Goal: Information Seeking & Learning: Check status

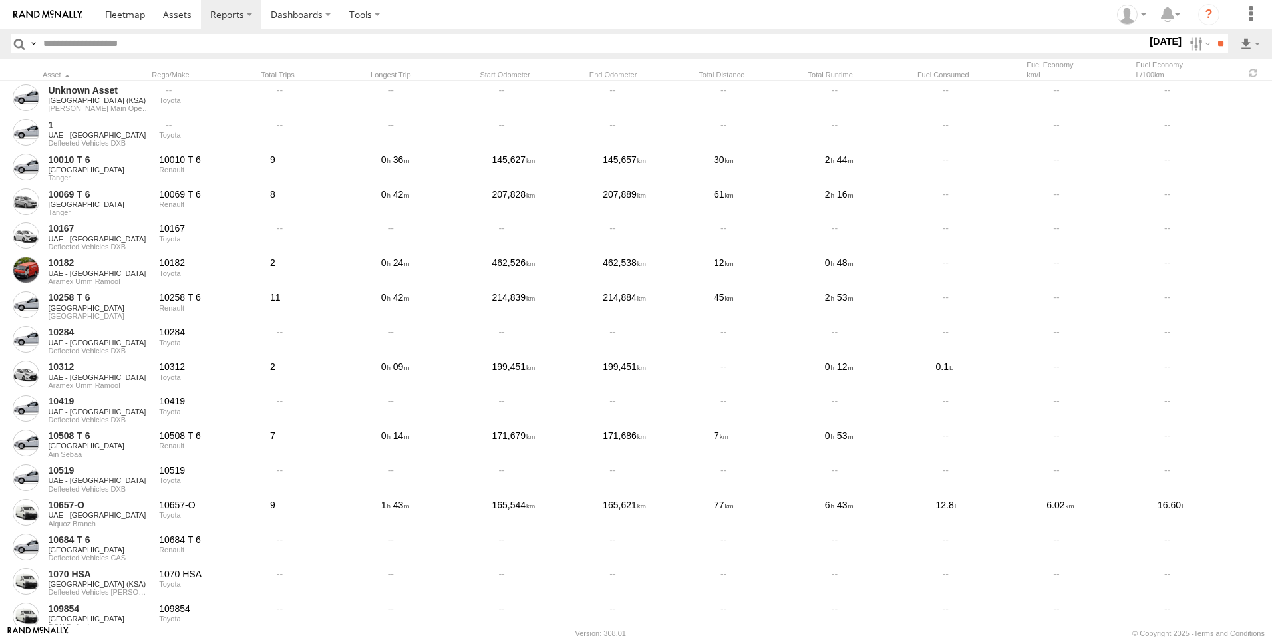
click at [442, 44] on input "text" at bounding box center [592, 43] width 1109 height 19
paste input "**********"
click at [1214, 38] on input "**" at bounding box center [1220, 43] width 15 height 19
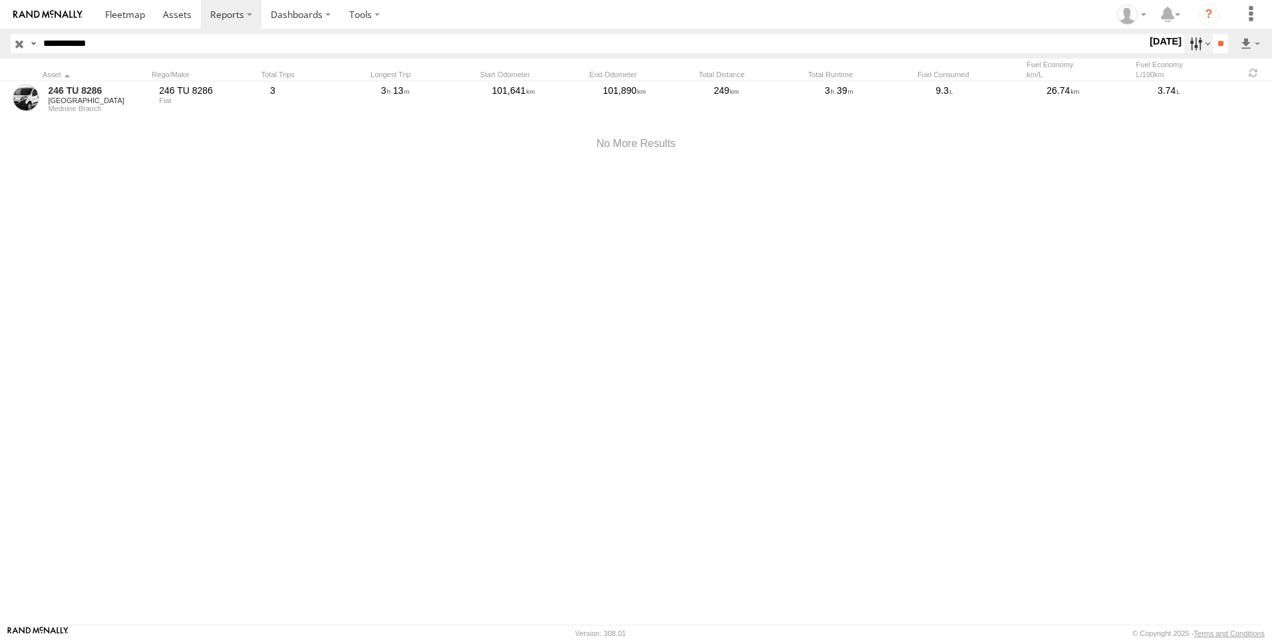
click at [1186, 43] on label at bounding box center [1198, 43] width 29 height 19
click at [0, 0] on label at bounding box center [0, 0] width 0 height 0
click at [1213, 42] on input "**" at bounding box center [1220, 43] width 15 height 19
drag, startPoint x: 290, startPoint y: 41, endPoint x: -191, endPoint y: 15, distance: 481.7
click at [0, 15] on html at bounding box center [636, 320] width 1272 height 640
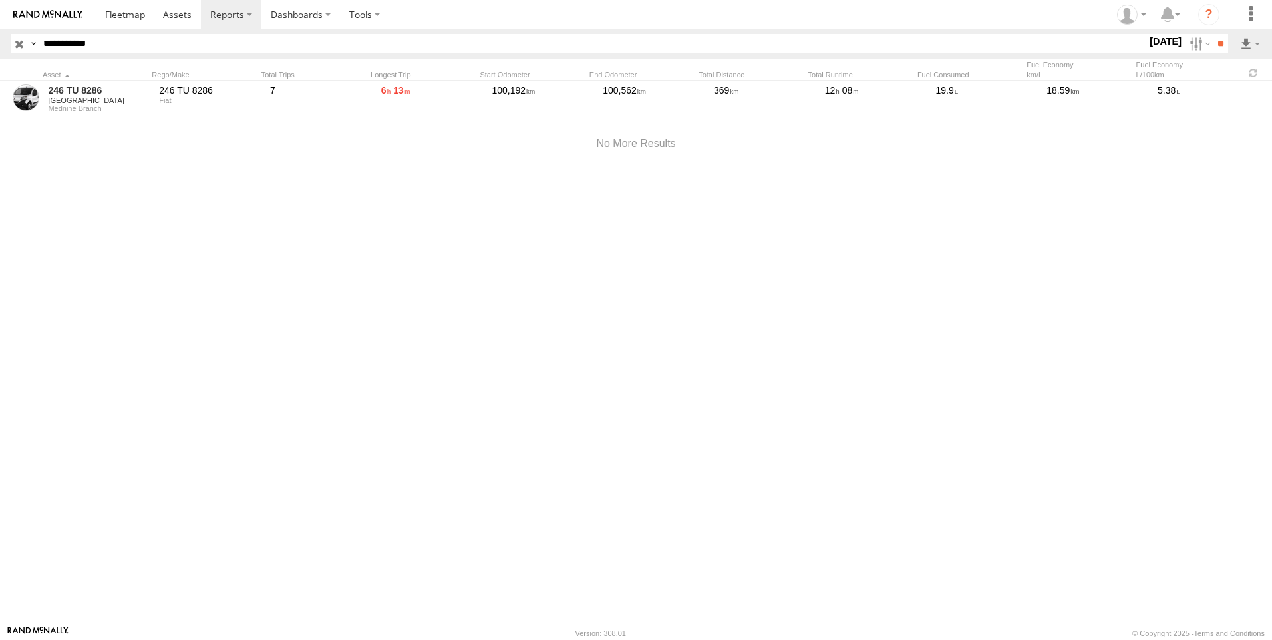
paste input "text"
type input "********"
click at [1213, 34] on input "**" at bounding box center [1220, 43] width 15 height 19
click at [571, 11] on section at bounding box center [682, 14] width 1173 height 29
click at [75, 11] on img at bounding box center [47, 14] width 69 height 9
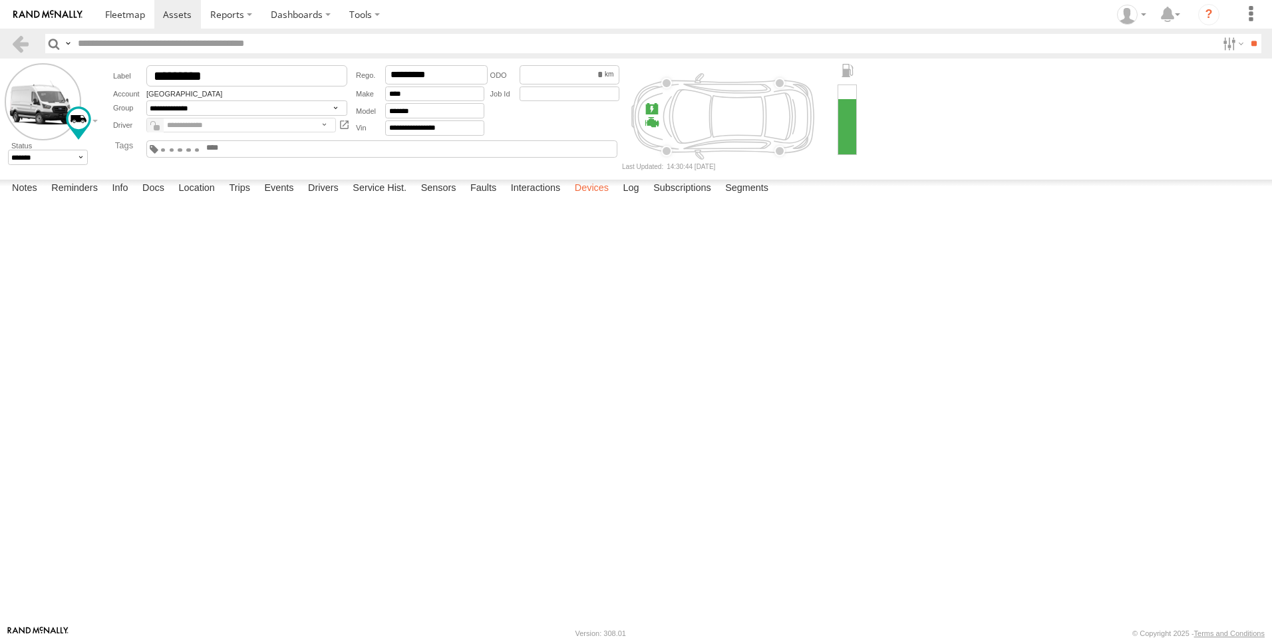
click at [601, 198] on label "Devices" at bounding box center [591, 189] width 47 height 19
click at [35, 198] on label "Notes" at bounding box center [24, 189] width 39 height 19
click at [21, 10] on img at bounding box center [47, 14] width 69 height 9
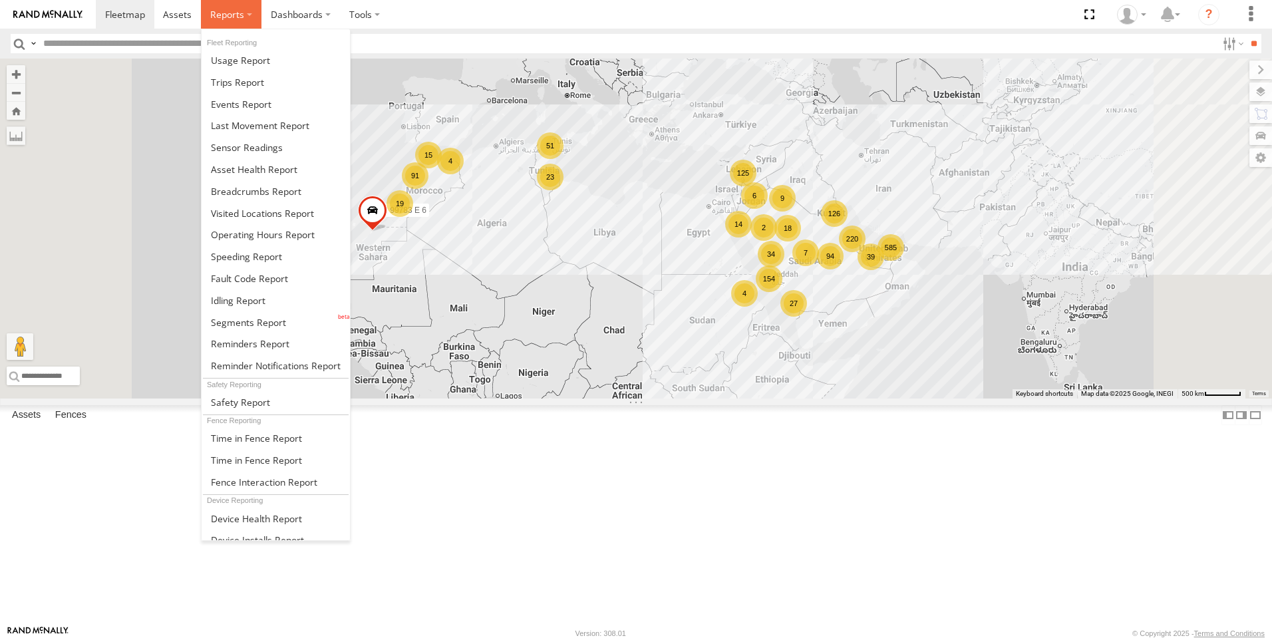
click at [226, 18] on span at bounding box center [227, 14] width 34 height 13
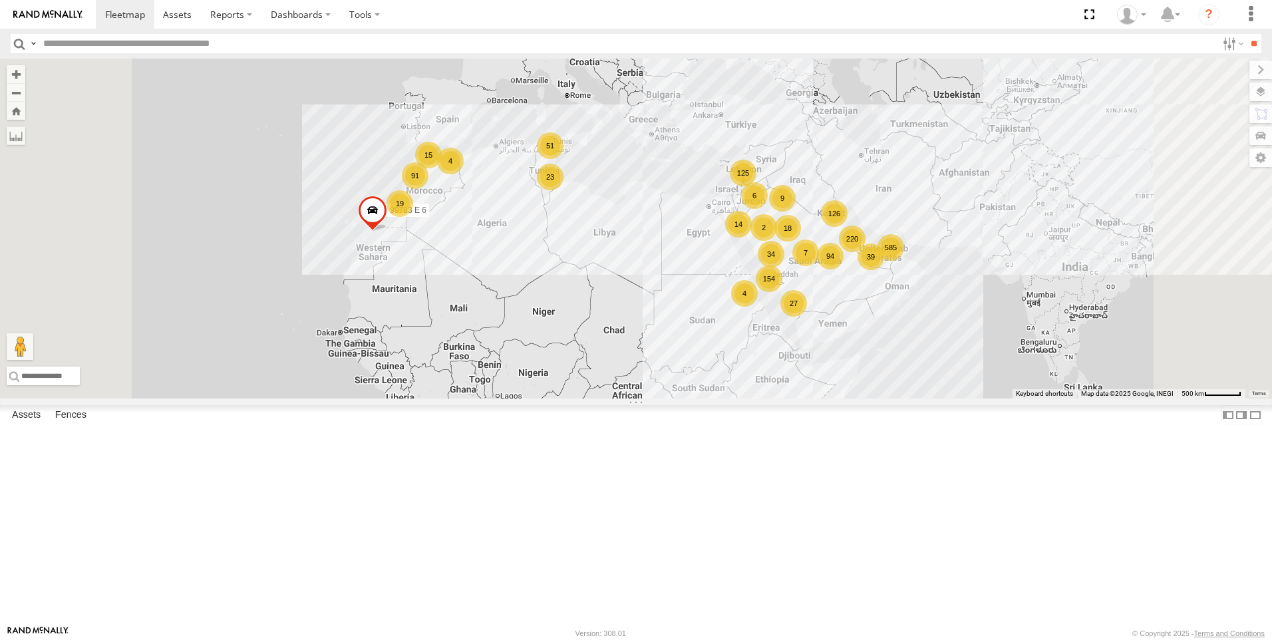
click at [387, 232] on span at bounding box center [372, 214] width 29 height 36
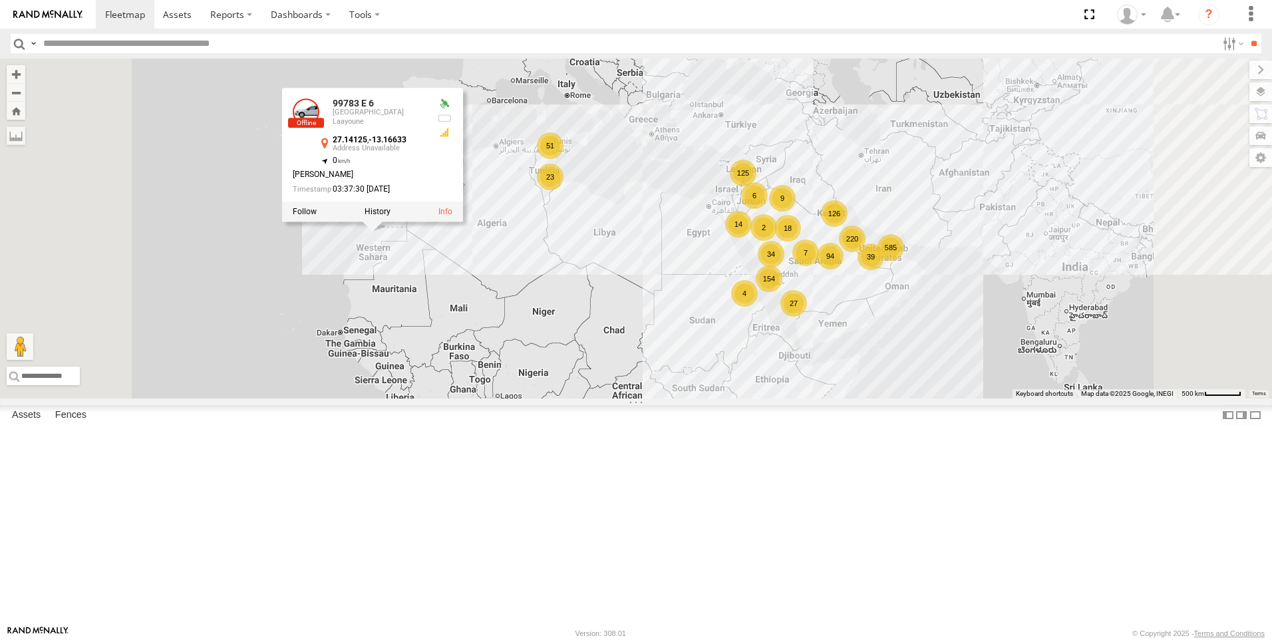
click at [558, 398] on div "585 125 220 91 126 51 94 154 4 14 18 27 19 23 9 15 34 39 99783 E 6 6 4 2 7 9978…" at bounding box center [636, 229] width 1272 height 340
drag, startPoint x: 708, startPoint y: 348, endPoint x: 611, endPoint y: 373, distance: 99.6
click at [599, 379] on div "585 125 220 91 126 51 94 154 4 14 18 27 19 23 9 15 34 39 99783 E 6 6 4 2 7 9978…" at bounding box center [636, 229] width 1272 height 340
drag, startPoint x: 830, startPoint y: 325, endPoint x: 816, endPoint y: 338, distance: 18.8
click at [826, 331] on div "585 125 220 91 126 51 94 154 4 14 18 27 19 23 9 15 34 39 99783 E 6 6 4 2 7 9978…" at bounding box center [636, 229] width 1272 height 340
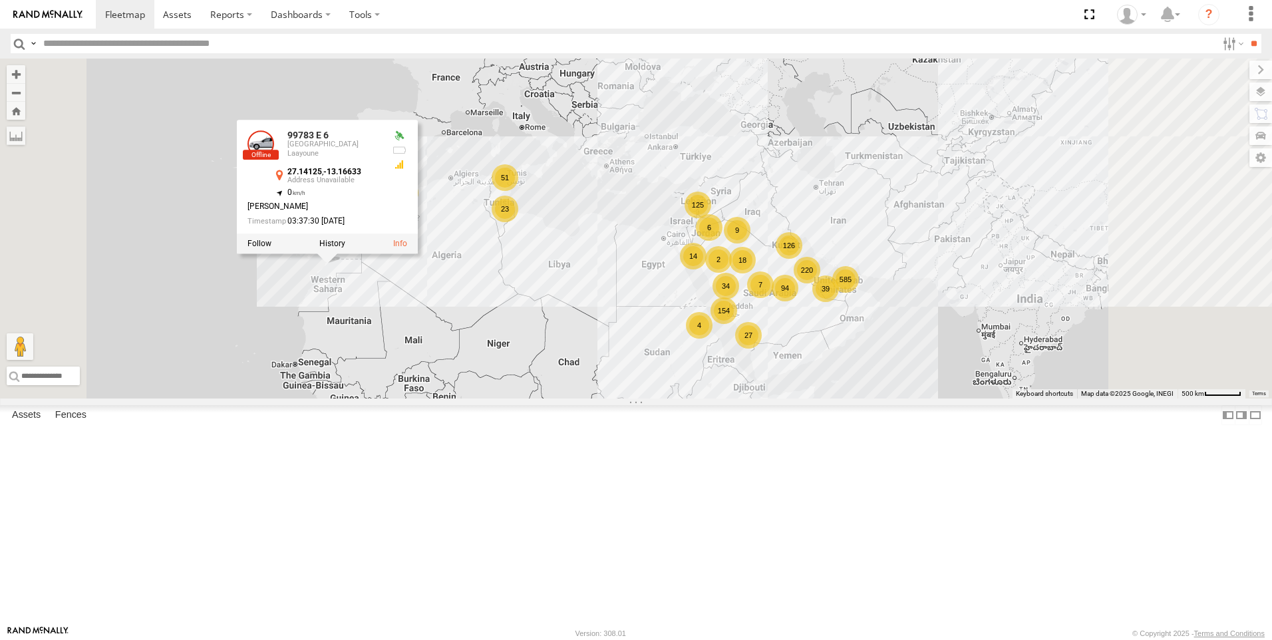
drag, startPoint x: 764, startPoint y: 359, endPoint x: 599, endPoint y: 386, distance: 167.9
click at [599, 390] on div "585 125 220 91 126 51 94 154 4 14 18 27 19 23 9 15 34 39 99783 E 6 6 4 2 7 9978…" at bounding box center [636, 229] width 1272 height 340
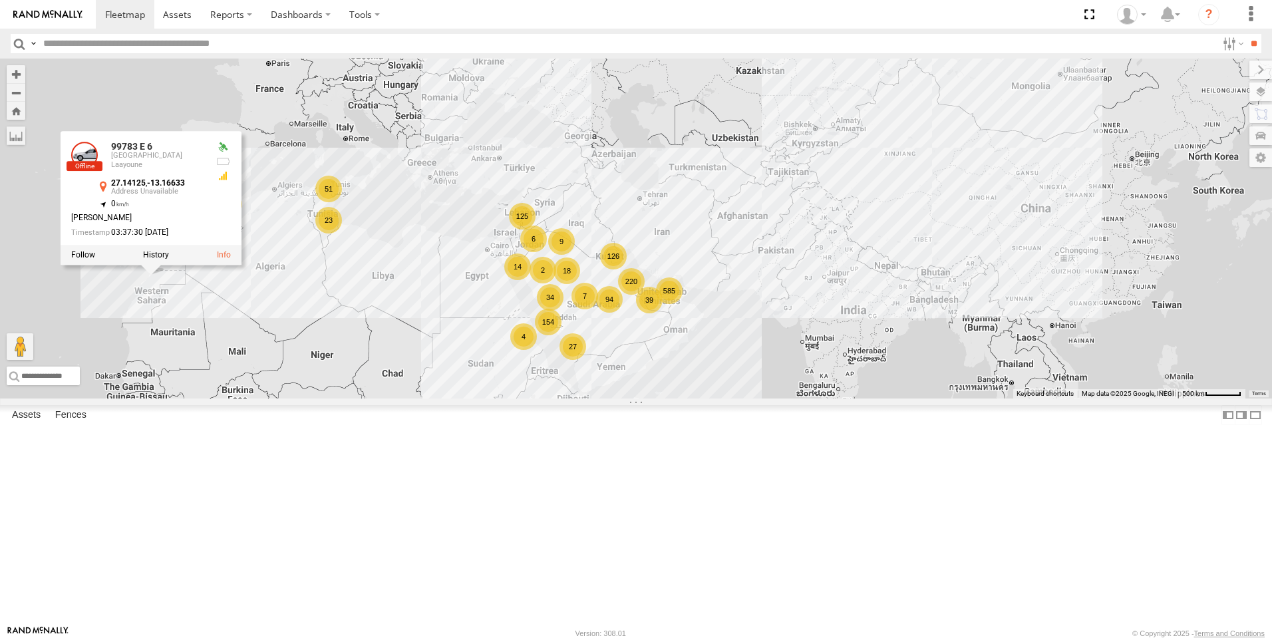
click at [651, 284] on div "585 125 220 91 126 51 94 154 4 14 18 27 19 23 9 15 34 39 99783 E 6 6 4 2 7 9978…" at bounding box center [636, 229] width 1272 height 340
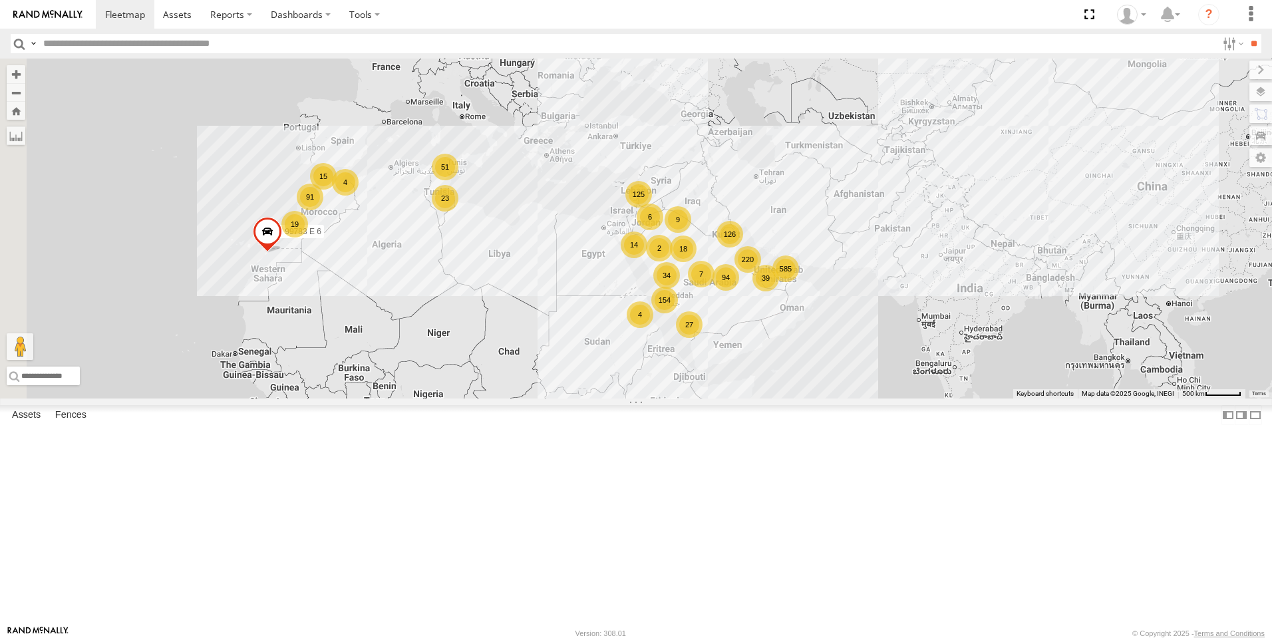
drag, startPoint x: 576, startPoint y: 301, endPoint x: 697, endPoint y: 279, distance: 123.1
click at [697, 279] on div "585 125 220 91 126 51 94 154 4 14 18 27 19 23 9 15 34 39 99783 E 6 6 4 2 7" at bounding box center [636, 229] width 1272 height 340
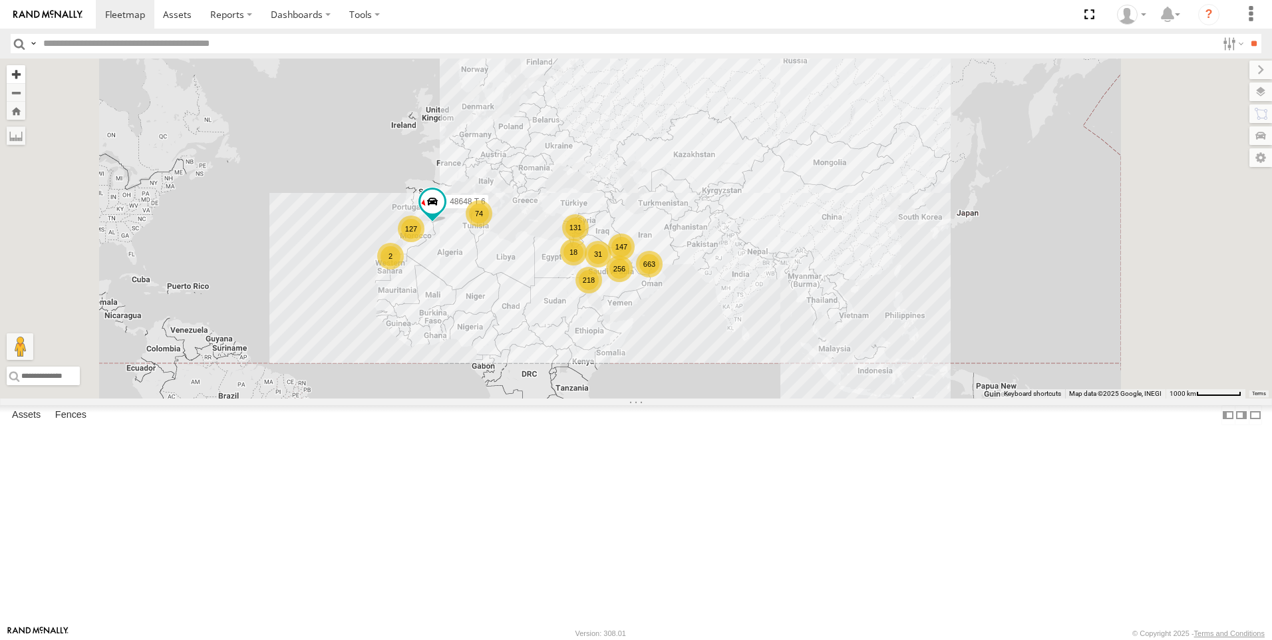
click at [25, 75] on button "Zoom in" at bounding box center [16, 74] width 19 height 18
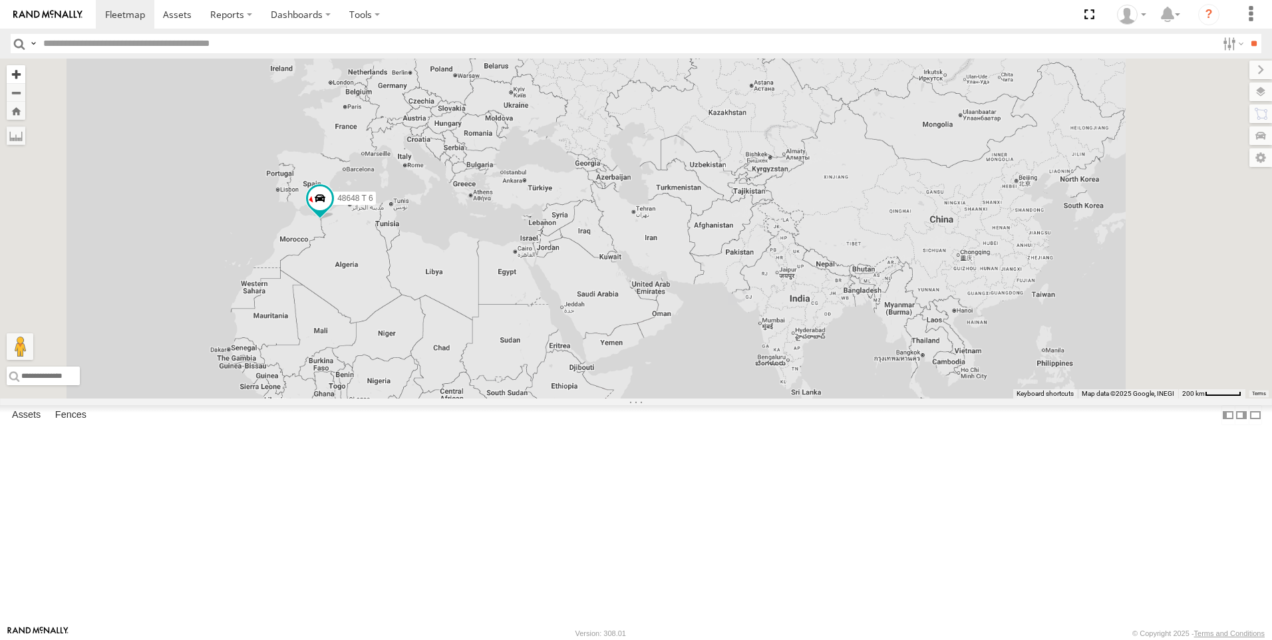
click at [25, 75] on button "Zoom in" at bounding box center [16, 74] width 19 height 18
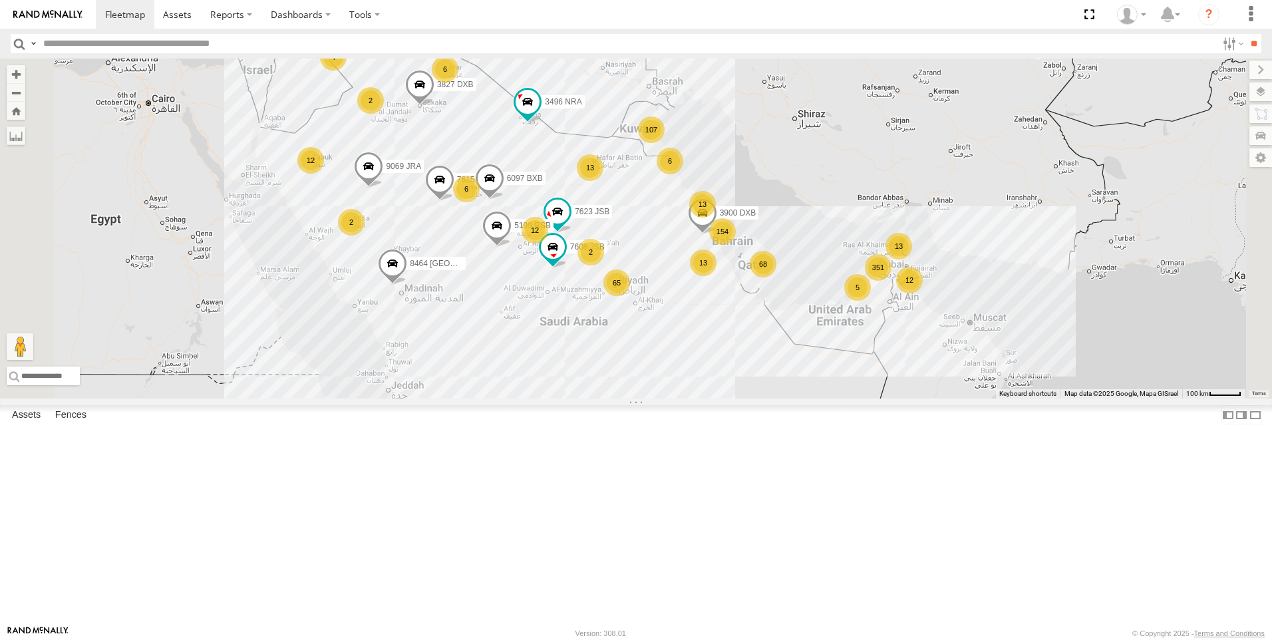
drag, startPoint x: 641, startPoint y: 448, endPoint x: 776, endPoint y: 204, distance: 279.0
click at [776, 204] on div "48648 T 6 351 17 154 107 13 65 6 68 6 6 12 2 13 13 8464 USA 13 12 12 15 5199 RS…" at bounding box center [636, 229] width 1272 height 340
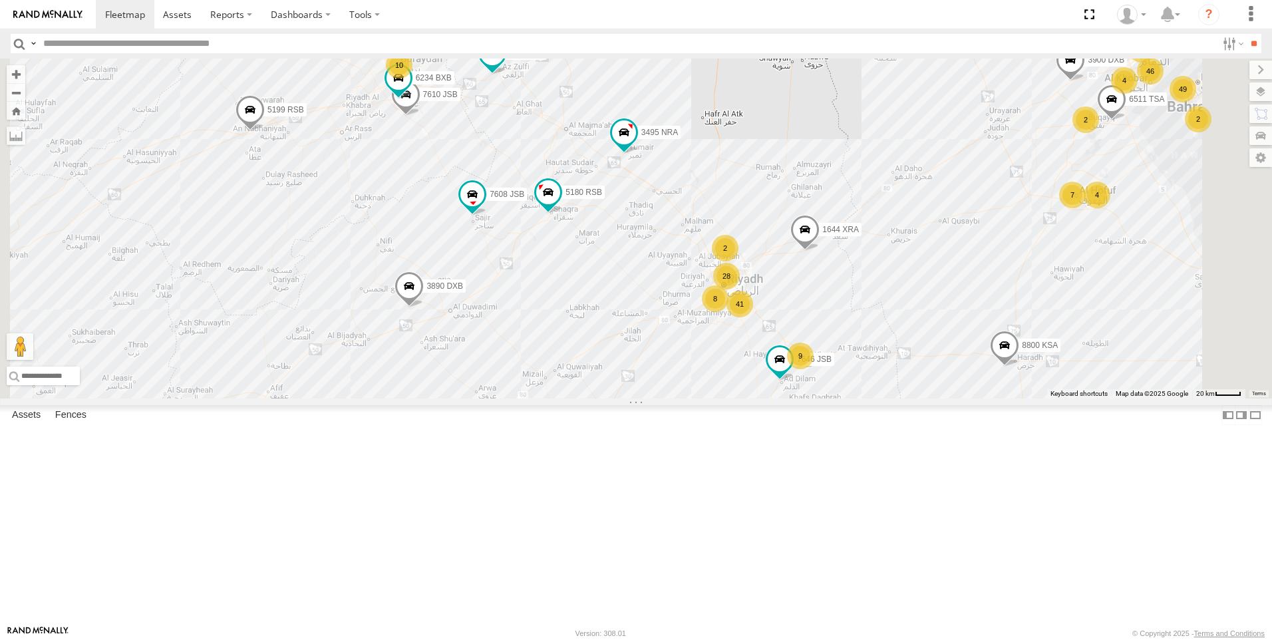
drag, startPoint x: 767, startPoint y: 400, endPoint x: 824, endPoint y: 287, distance: 126.4
click at [824, 287] on div "48648 T 6 5199 RSB 7541 JSB 3496 NRA 3827 DXB 7615 JSB 9069 JRA 7613 JSB 7608 J…" at bounding box center [636, 229] width 1272 height 340
click at [424, 305] on span at bounding box center [409, 287] width 29 height 36
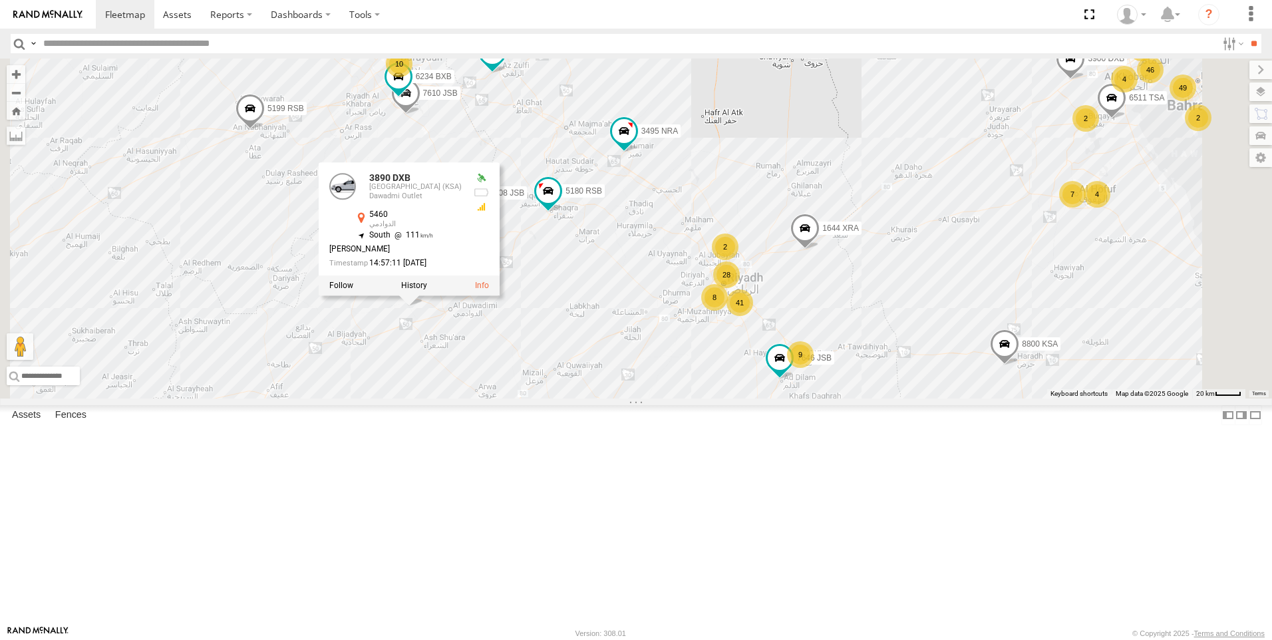
click at [553, 398] on div "48648 T 6 5199 RSB 7541 JSB 3496 NRA 3827 DXB 7615 JSB 9069 JRA 7613 JSB 7608 J…" at bounding box center [636, 229] width 1272 height 340
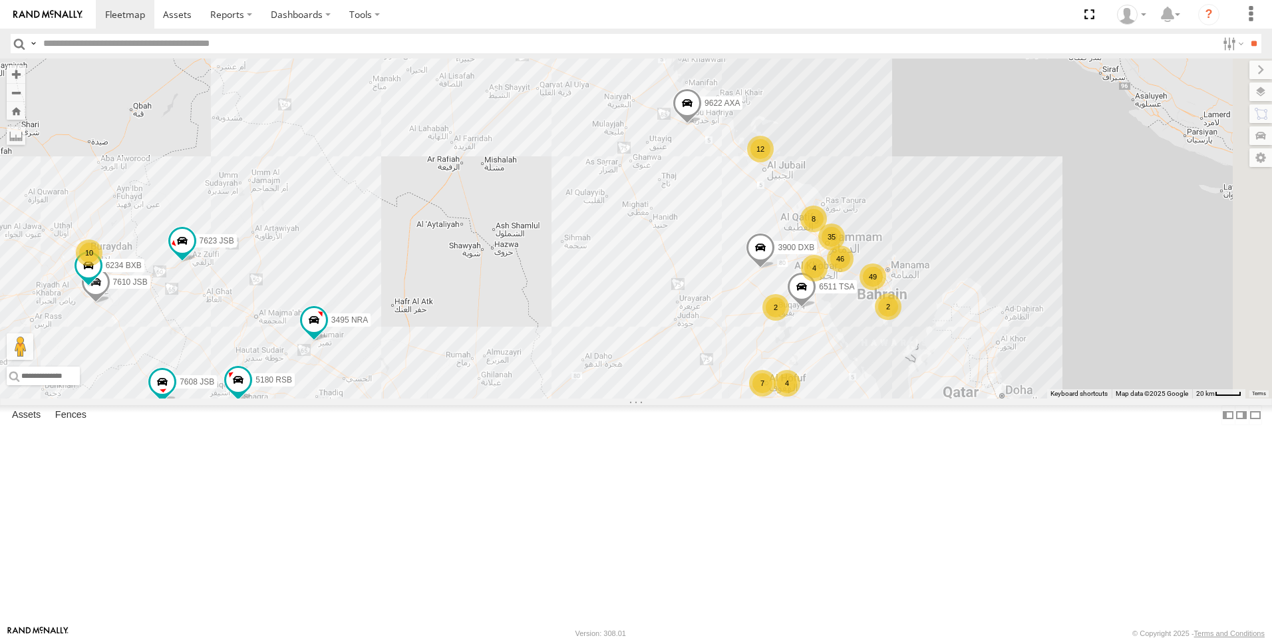
drag, startPoint x: 891, startPoint y: 293, endPoint x: 633, endPoint y: 444, distance: 299.4
click at [633, 398] on div "48648 T 6 5199 RSB 7541 JSB 3496 NRA 3827 DXB 7615 JSB 9069 JRA 7613 JSB 7608 J…" at bounding box center [636, 229] width 1272 height 340
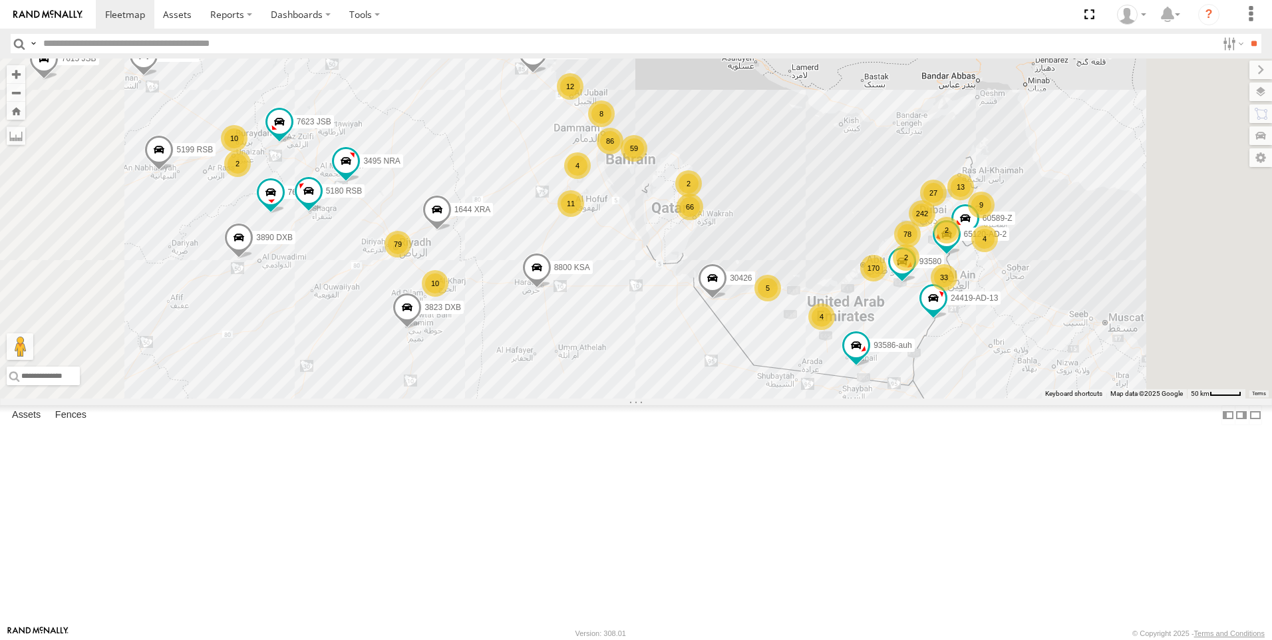
drag, startPoint x: 628, startPoint y: 517, endPoint x: 785, endPoint y: 508, distance: 157.2
click at [780, 398] on div "48648 T 6 5199 RSB 7541 JSB 3496 NRA 3827 DXB 7615 JSB 9069 JRA 7613 JSB 7608 J…" at bounding box center [636, 229] width 1272 height 340
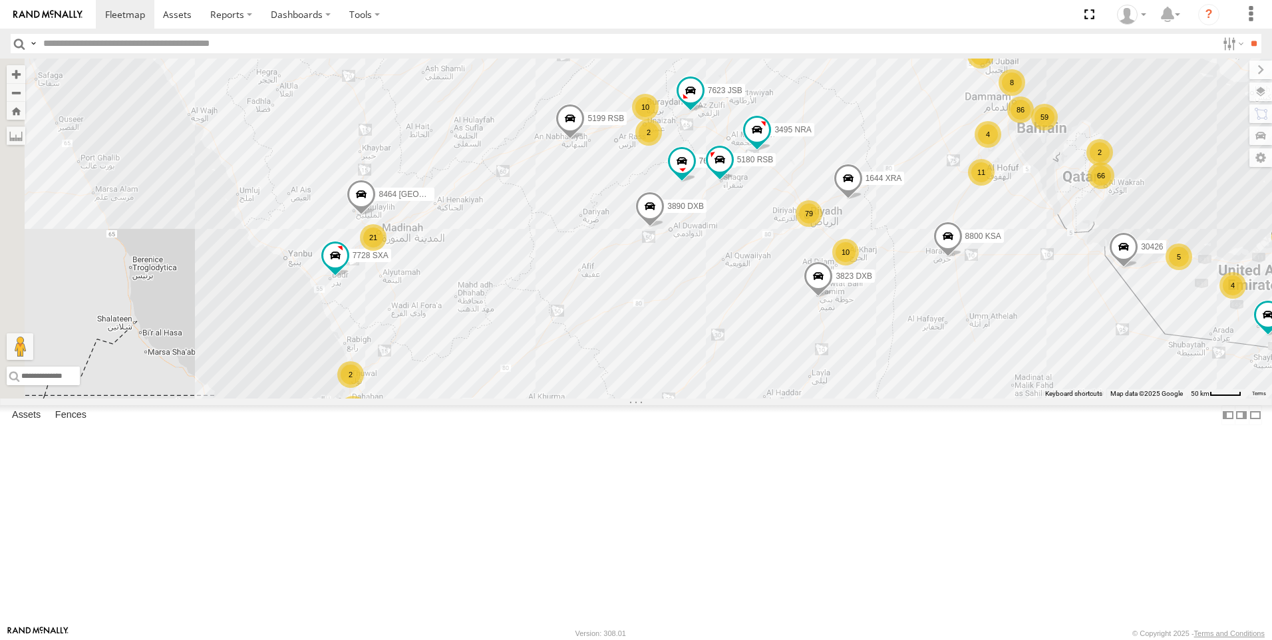
drag, startPoint x: 513, startPoint y: 438, endPoint x: 681, endPoint y: 424, distance: 168.2
click at [681, 398] on div "48648 T 6 5199 RSB 7541 JSB 3496 NRA 3827 DXB 7615 JSB 9069 JRA 7613 JSB 7608 J…" at bounding box center [636, 229] width 1272 height 340
click at [367, 422] on div "32" at bounding box center [353, 409] width 27 height 27
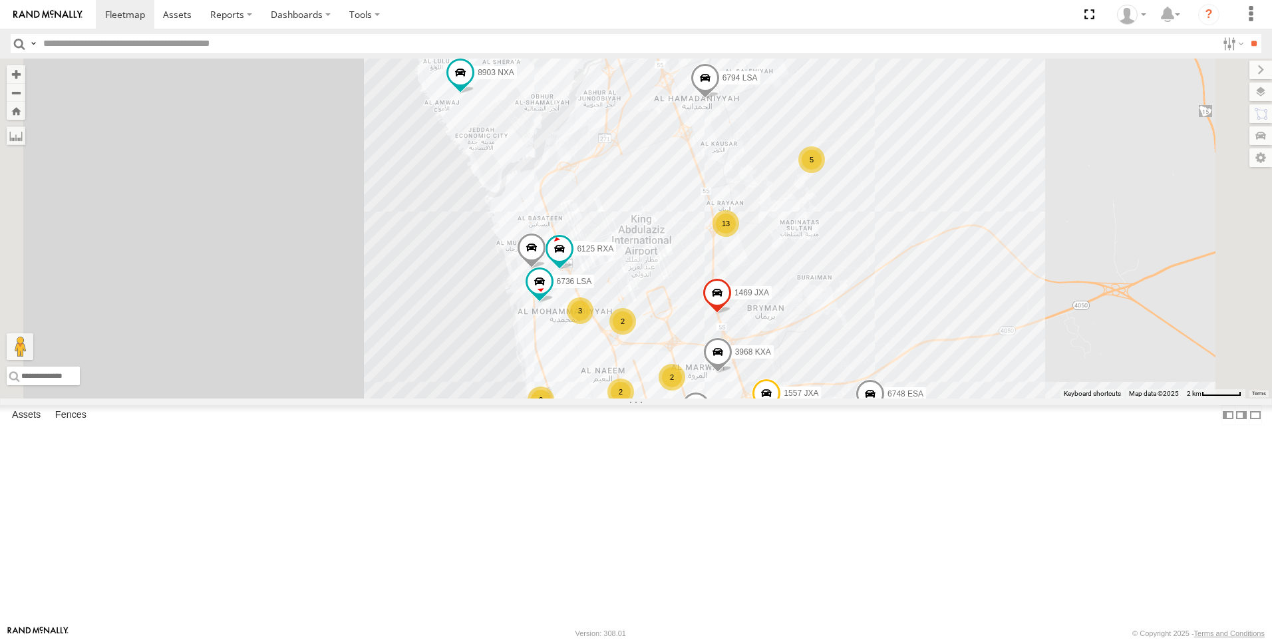
click at [429, 333] on div "48648 T 6 5199 RSB 7541 JSB 3496 NRA 3827 DXB 7615 JSB 9069 JRA 7613 JSB 7608 J…" at bounding box center [636, 229] width 1272 height 340
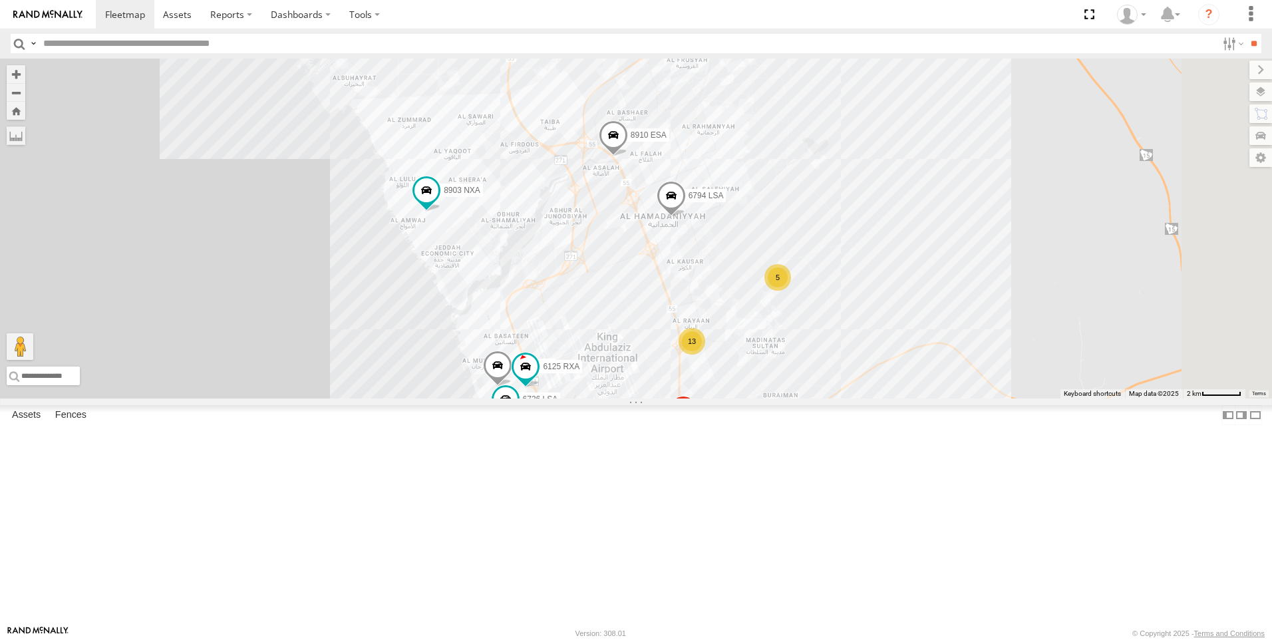
drag, startPoint x: 482, startPoint y: 282, endPoint x: 434, endPoint y: 417, distance: 143.3
click at [434, 398] on div "48648 T 6 5199 RSB 7541 JSB 3496 NRA 3827 DXB 7615 JSB 9069 JRA 7613 JSB 7608 J…" at bounding box center [636, 229] width 1272 height 340
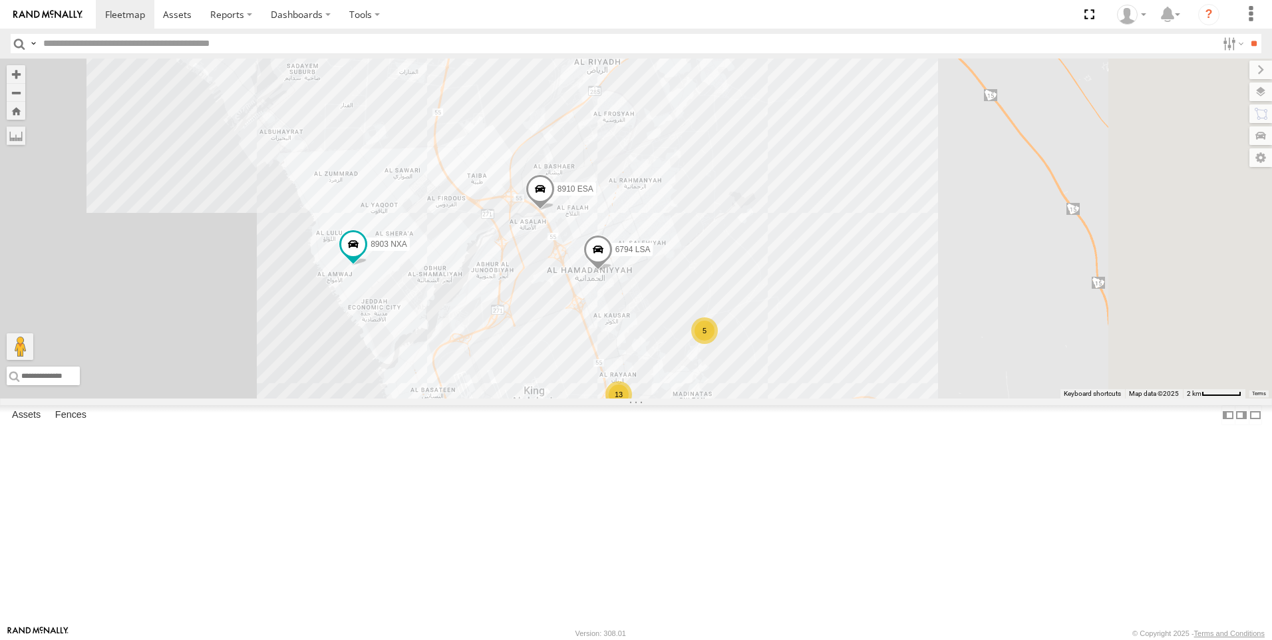
drag, startPoint x: 810, startPoint y: 361, endPoint x: 713, endPoint y: 412, distance: 109.5
click at [713, 398] on div "48648 T 6 5199 RSB 7541 JSB 3496 NRA 3827 DXB 7615 JSB 9069 JRA 7613 JSB 7608 J…" at bounding box center [636, 229] width 1272 height 340
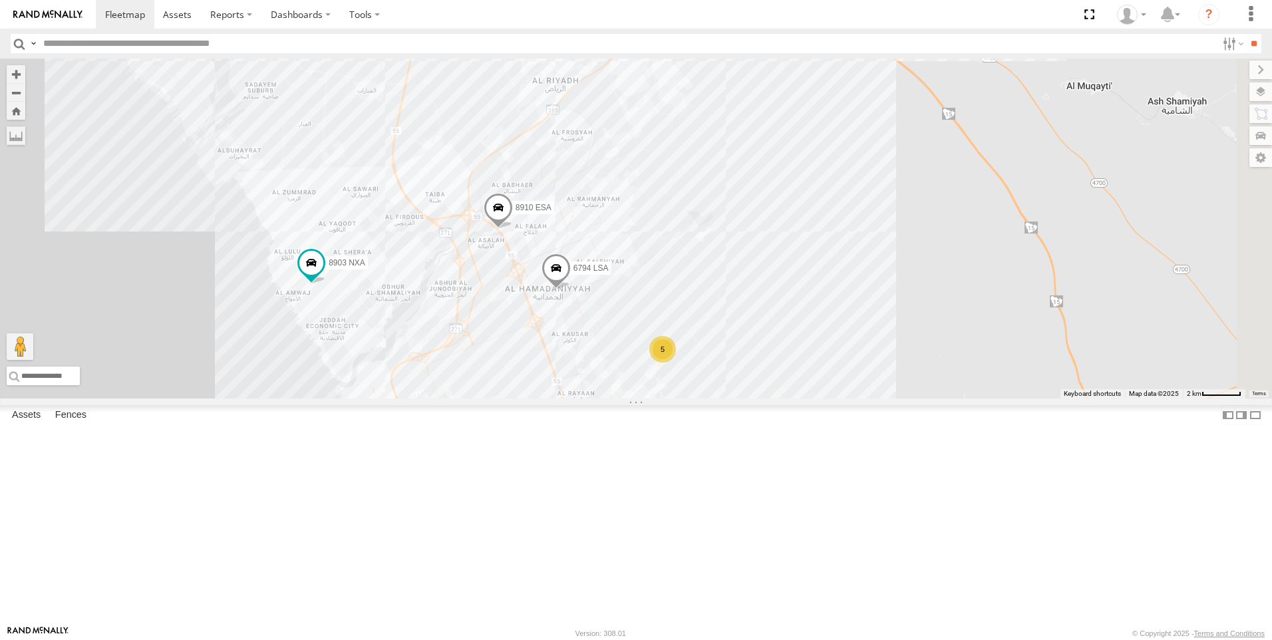
click at [571, 289] on span at bounding box center [556, 271] width 29 height 36
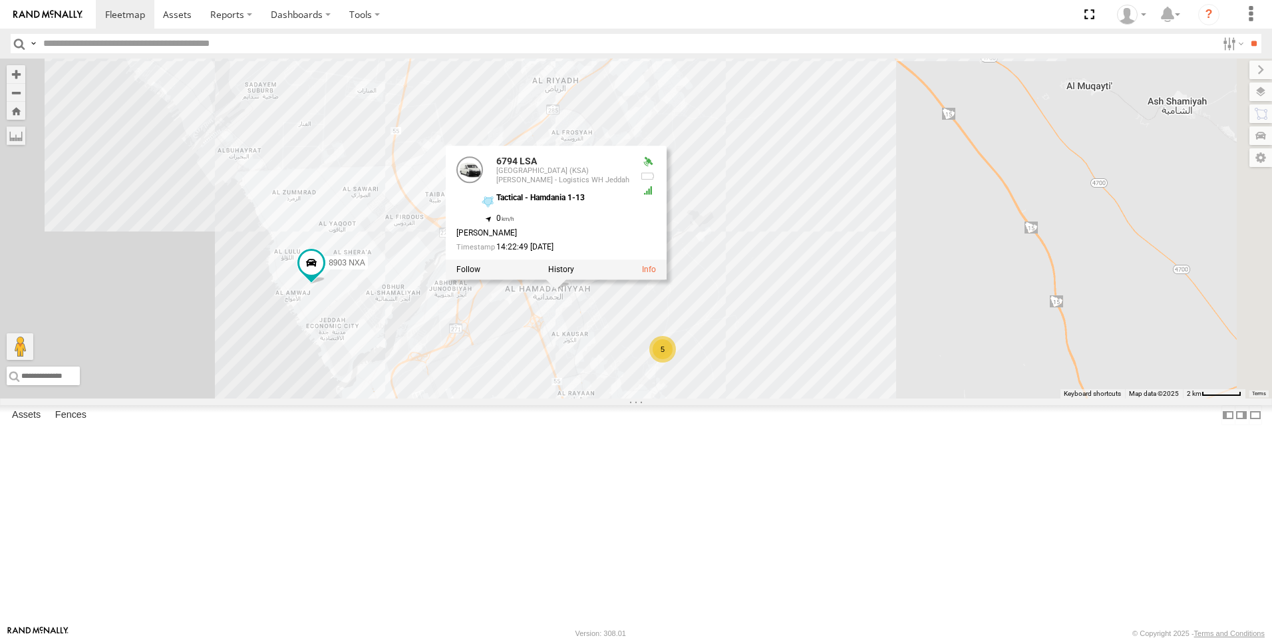
click at [667, 279] on div at bounding box center [556, 269] width 221 height 20
click at [574, 274] on label at bounding box center [561, 269] width 26 height 9
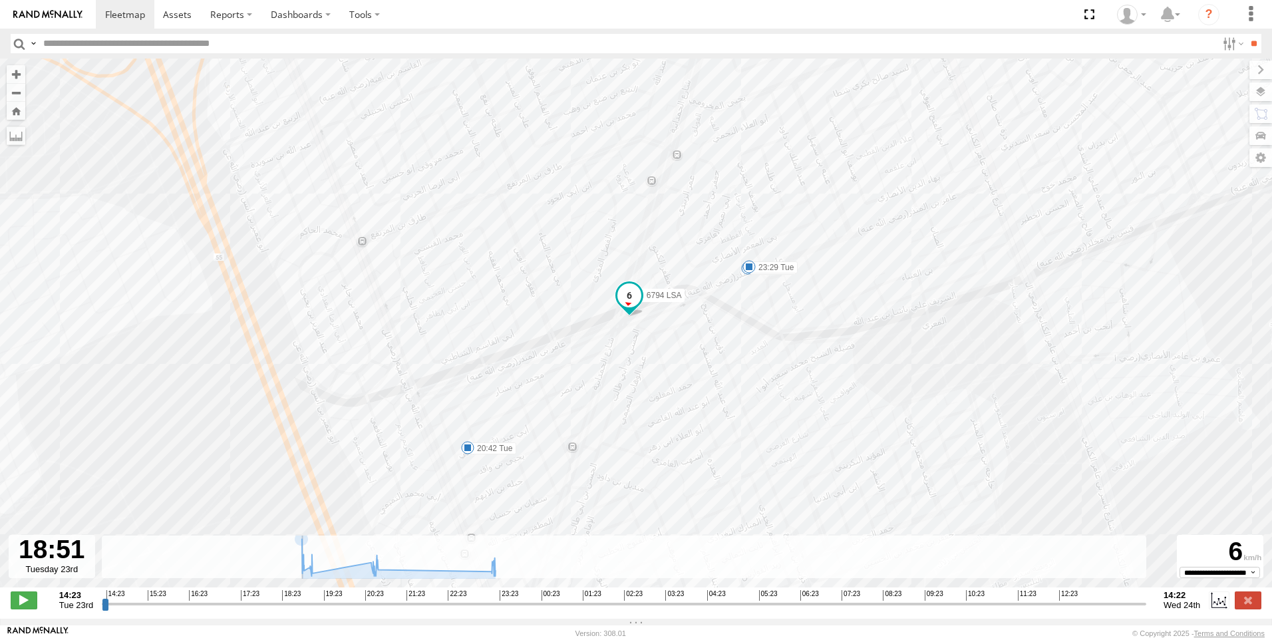
drag, startPoint x: 107, startPoint y: 613, endPoint x: 298, endPoint y: 617, distance: 191.0
click at [298, 610] on input "range" at bounding box center [624, 603] width 1044 height 13
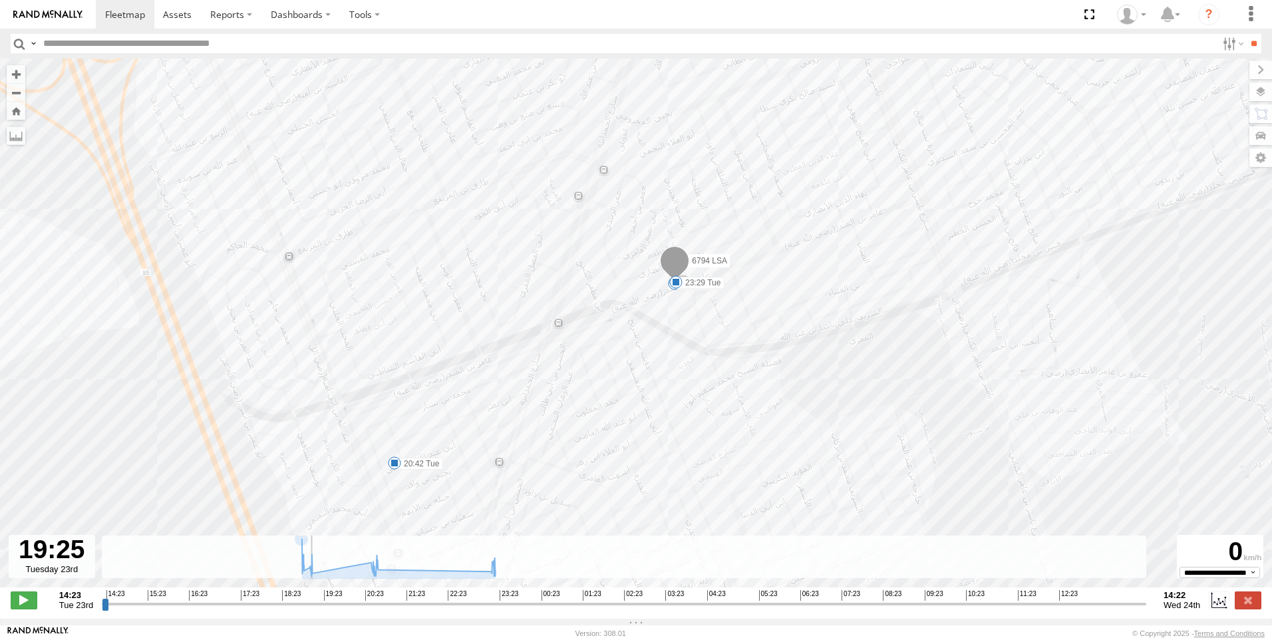
drag, startPoint x: 299, startPoint y: 609, endPoint x: 323, endPoint y: 615, distance: 23.9
click at [323, 610] on input "range" at bounding box center [624, 603] width 1044 height 13
click at [24, 603] on span at bounding box center [24, 599] width 27 height 17
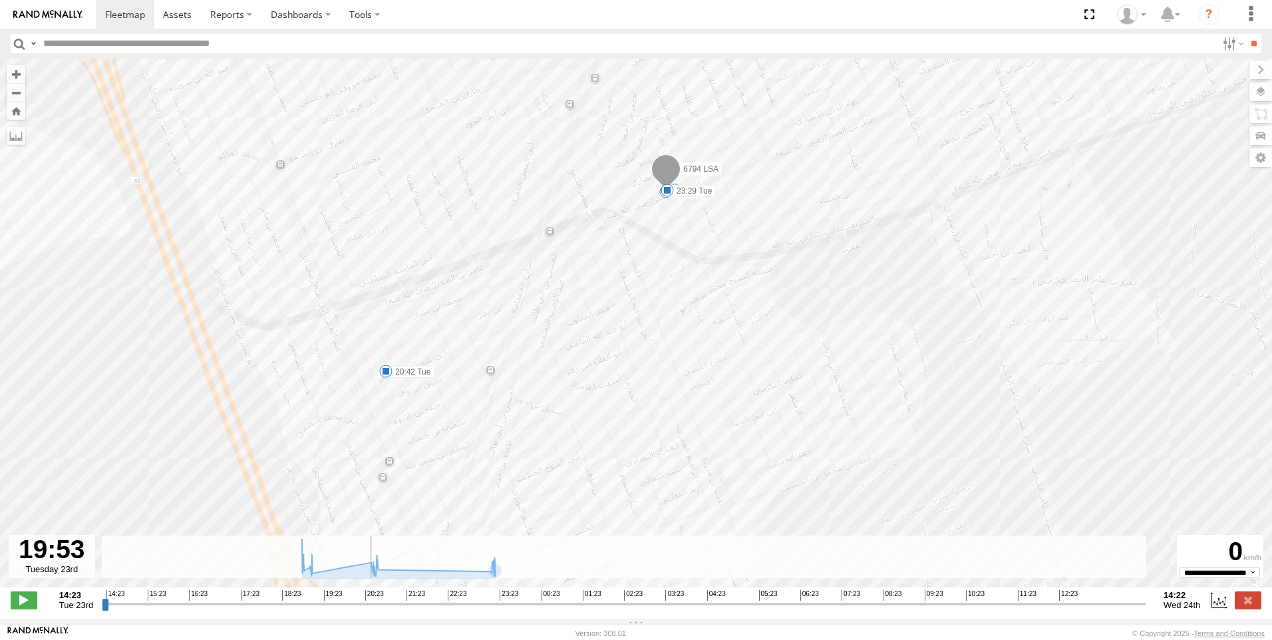
drag, startPoint x: 697, startPoint y: 466, endPoint x: 691, endPoint y: 367, distance: 99.3
click at [691, 367] on div "6794 LSA 19:11 Tue 20:42 Tue 23:29 Tue" at bounding box center [636, 330] width 1272 height 543
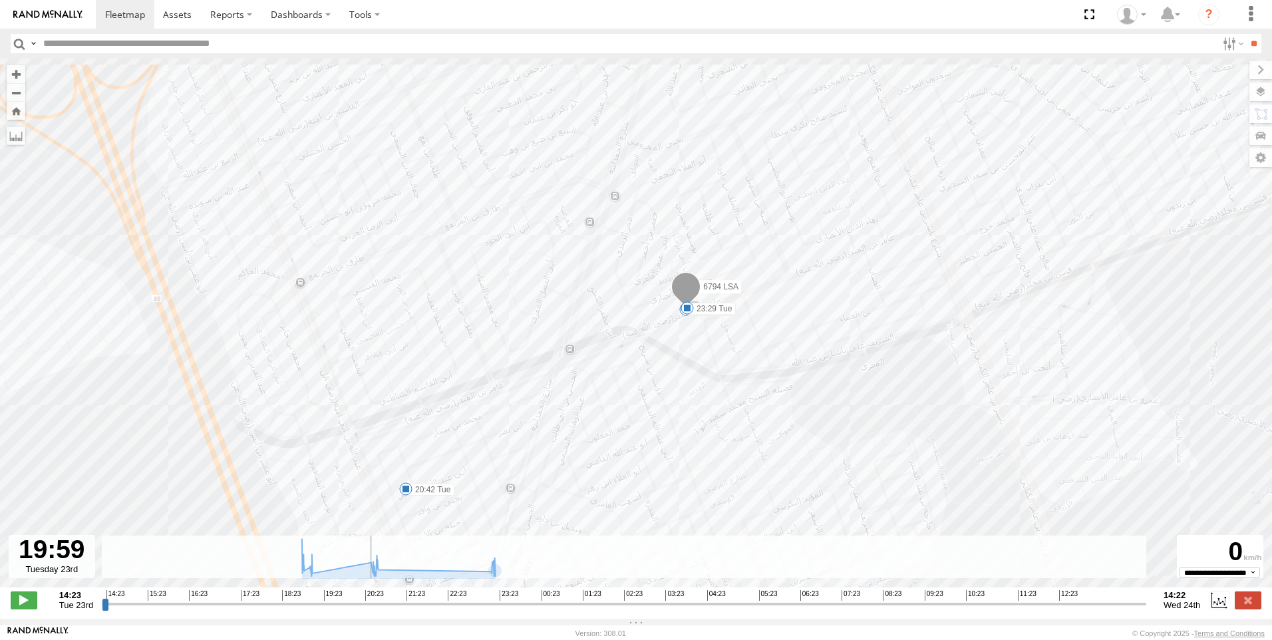
drag, startPoint x: 607, startPoint y: 313, endPoint x: 627, endPoint y: 449, distance: 137.1
click at [627, 449] on div "6794 LSA 19:11 Tue 20:42 Tue 23:29 Tue" at bounding box center [636, 330] width 1272 height 543
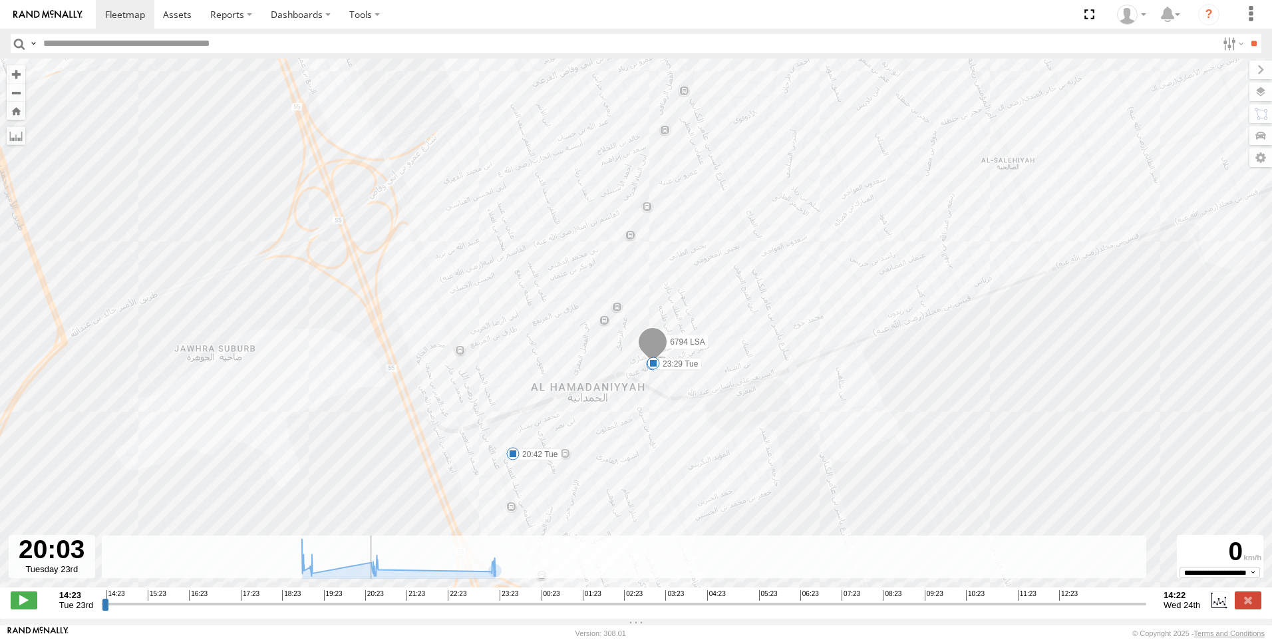
click at [15, 65] on div "6794 LSA 19:11 Tue 20:42 Tue 23:29 Tue" at bounding box center [636, 330] width 1272 height 543
click at [15, 73] on button "Zoom in" at bounding box center [16, 74] width 19 height 18
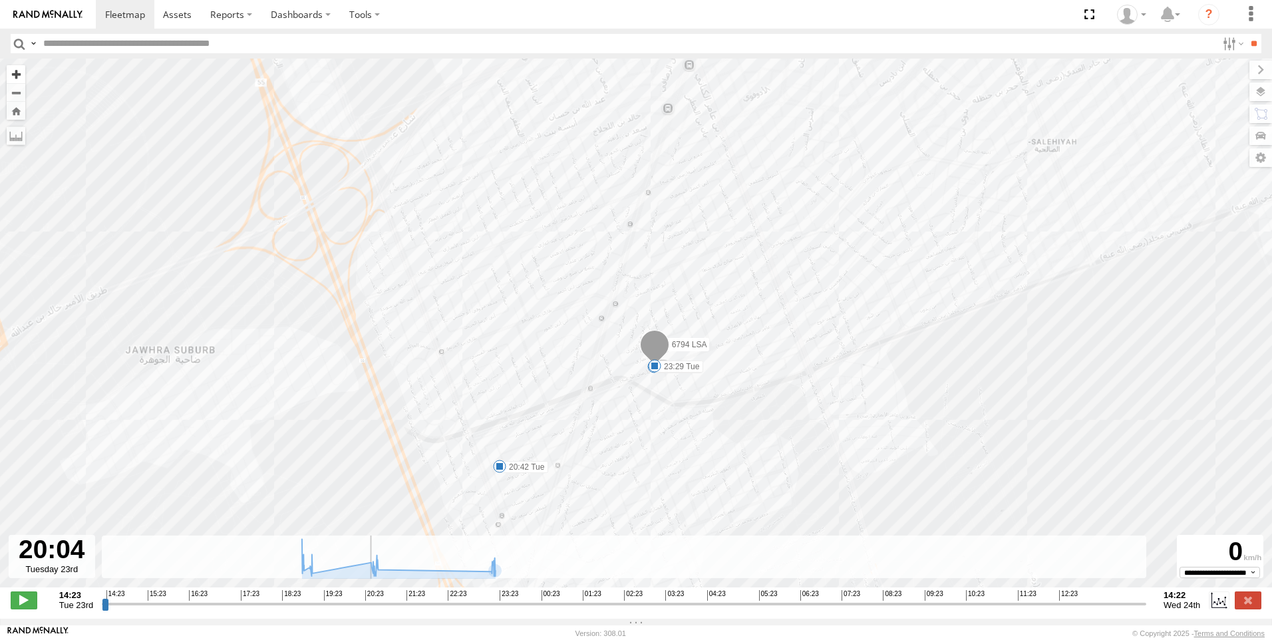
click at [15, 73] on button "Zoom in" at bounding box center [16, 74] width 19 height 18
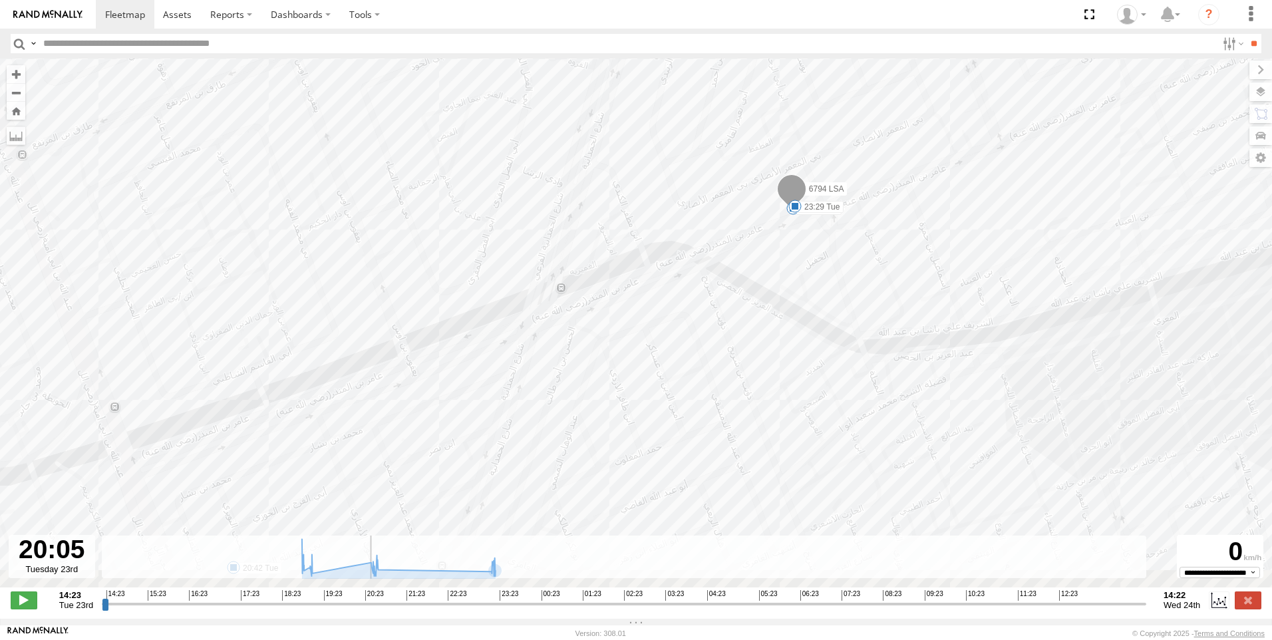
drag, startPoint x: 452, startPoint y: 392, endPoint x: 544, endPoint y: 134, distance: 273.7
click at [544, 134] on div "6794 LSA 19:11 Tue 20:42 Tue 23:29 Tue Tactical - Asala and Dahia Jawhara-101 S…" at bounding box center [636, 330] width 1272 height 543
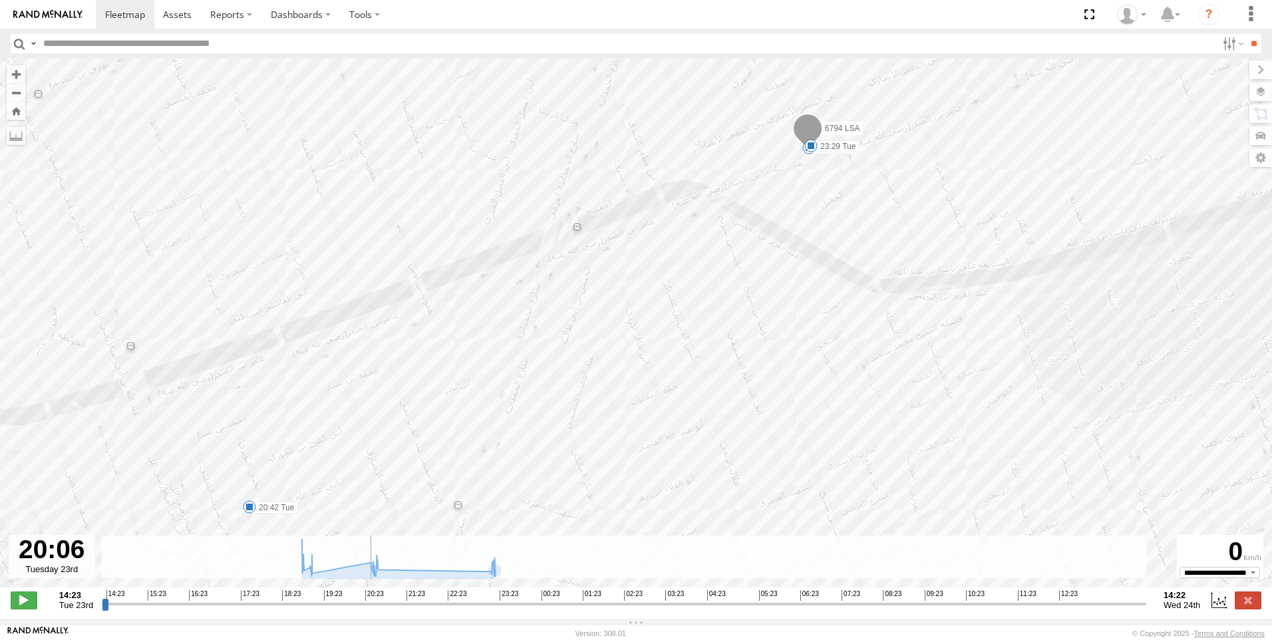
drag, startPoint x: 664, startPoint y: 375, endPoint x: 669, endPoint y: 335, distance: 40.2
click at [669, 335] on div "6794 LSA 19:11 Tue 20:42 Tue 23:29 Tue Tactical - Asala and Dahia Jawhara-101 S…" at bounding box center [636, 330] width 1272 height 543
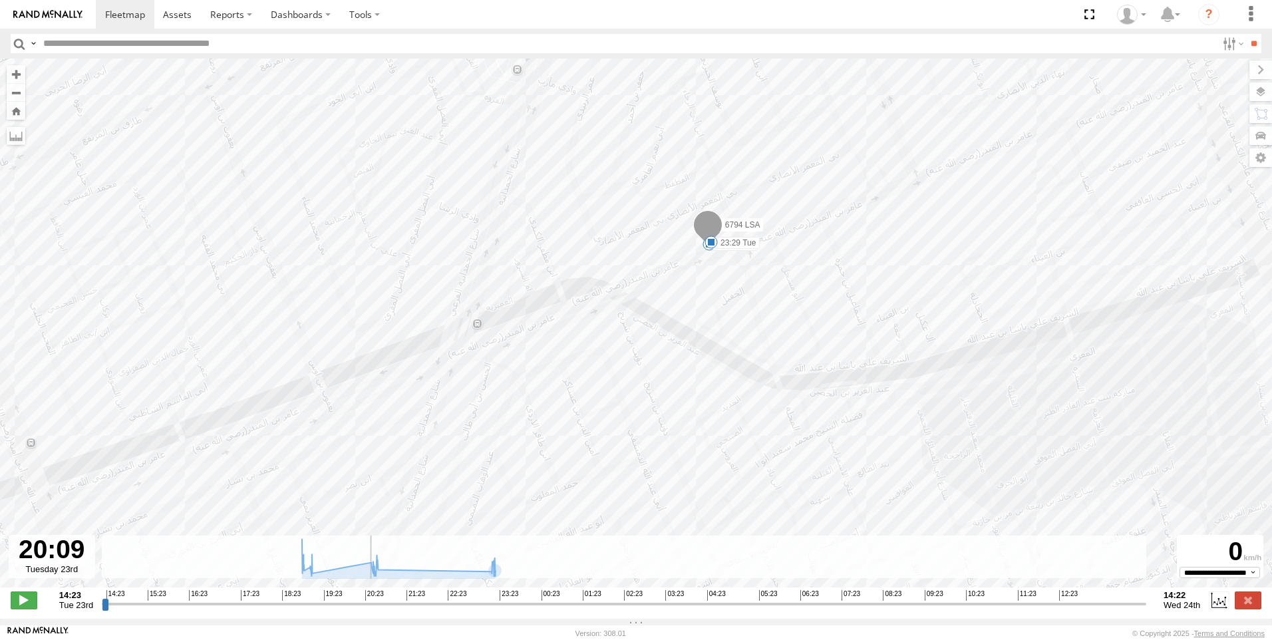
drag, startPoint x: 757, startPoint y: 338, endPoint x: 802, endPoint y: 273, distance: 79.0
click at [802, 273] on div "6794 LSA 19:11 Tue 20:42 Tue 23:29 Tue Tactical - Asala and Dahia Jawhara-101 S…" at bounding box center [636, 330] width 1272 height 543
drag, startPoint x: 694, startPoint y: 420, endPoint x: 808, endPoint y: 199, distance: 248.4
click at [808, 199] on div "6794 LSA 19:11 Tue 20:42 Tue 23:29 Tue Tactical - Asala and Dahia Jawhara-101 S…" at bounding box center [636, 330] width 1272 height 543
drag, startPoint x: 595, startPoint y: 476, endPoint x: 678, endPoint y: 377, distance: 129.9
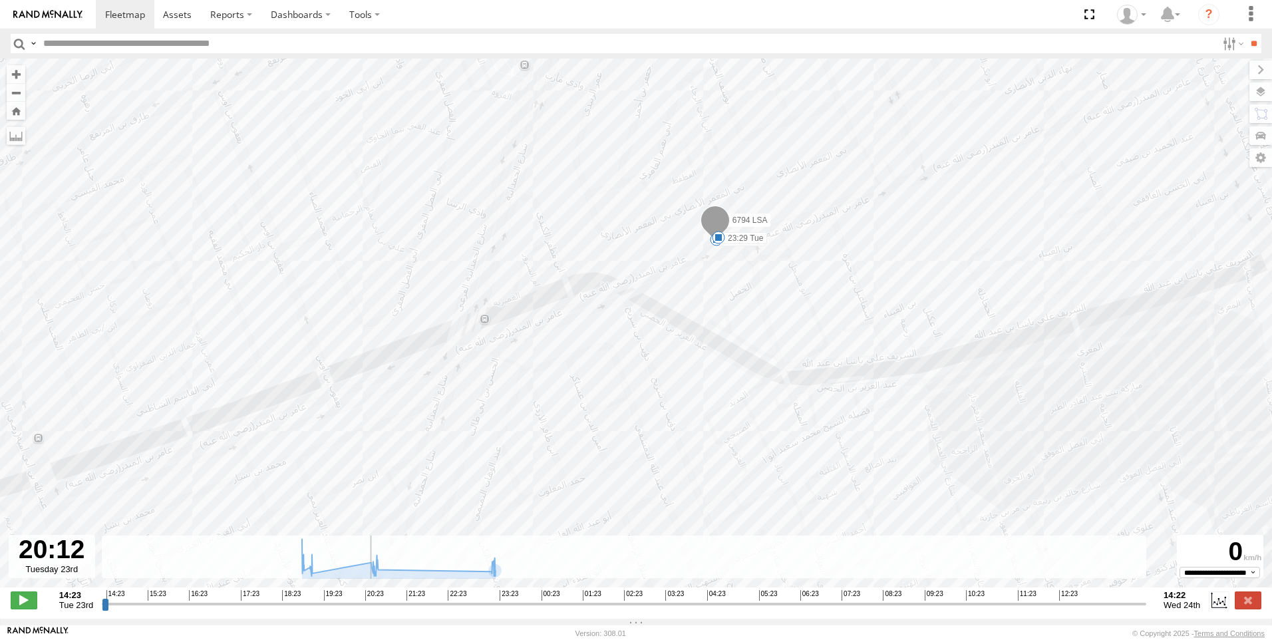
click at [678, 377] on div "6794 LSA 19:11 Tue 20:42 Tue 23:29 Tue Tactical - Asala and Dahia Jawhara-101 S…" at bounding box center [636, 330] width 1272 height 543
click at [375, 575] on icon at bounding box center [374, 570] width 11 height 11
drag, startPoint x: 309, startPoint y: 577, endPoint x: 412, endPoint y: 575, distance: 102.5
click at [412, 575] on g at bounding box center [398, 559] width 207 height 40
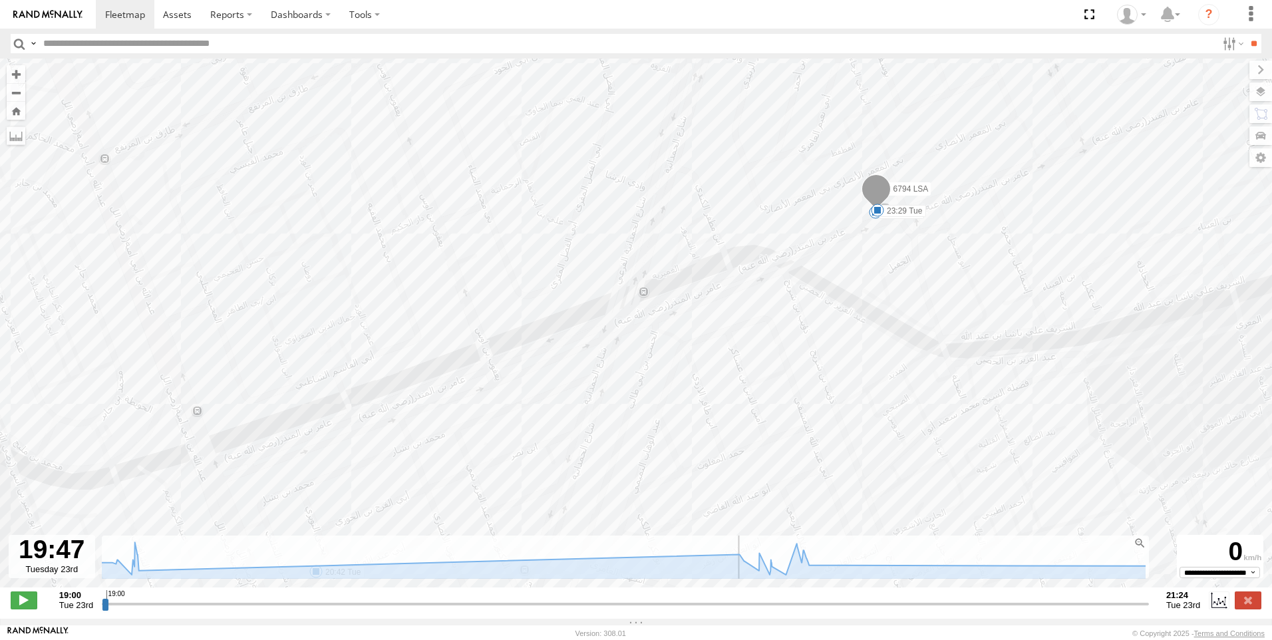
drag, startPoint x: 210, startPoint y: 611, endPoint x: 448, endPoint y: 605, distance: 238.2
click at [448, 605] on input "range" at bounding box center [625, 603] width 1047 height 13
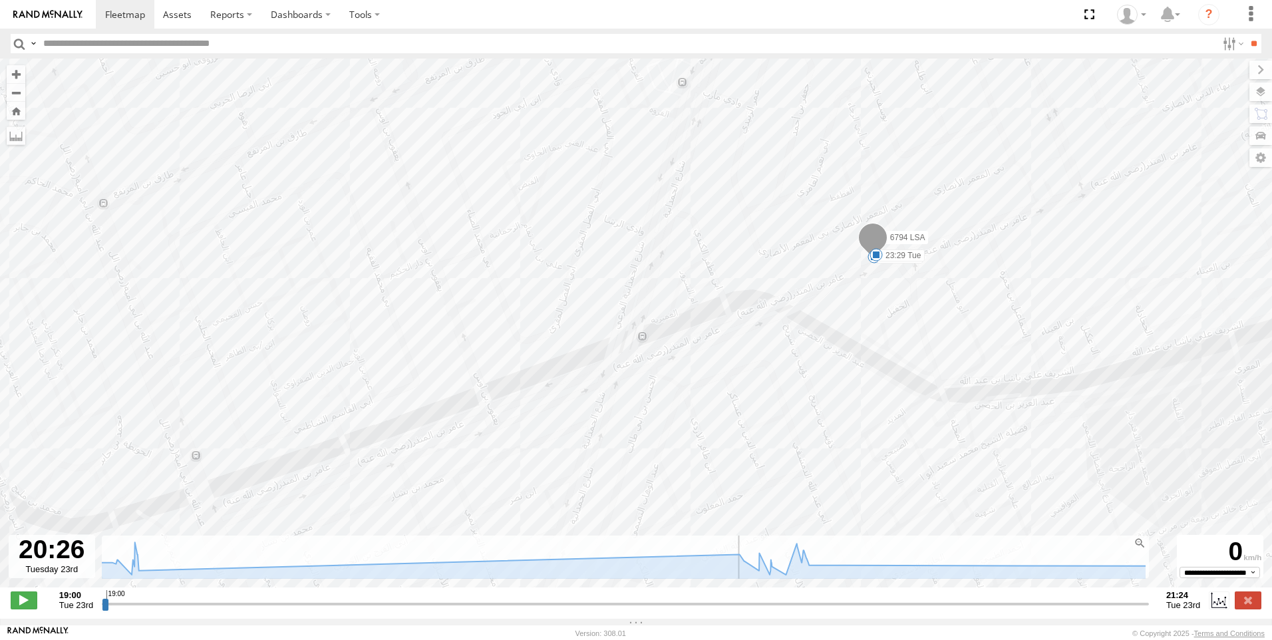
drag, startPoint x: 484, startPoint y: 612, endPoint x: 724, endPoint y: 610, distance: 240.2
click at [724, 610] on input "range" at bounding box center [625, 603] width 1047 height 13
drag, startPoint x: 939, startPoint y: 612, endPoint x: 780, endPoint y: 618, distance: 158.4
click at [780, 610] on input "range" at bounding box center [625, 603] width 1047 height 13
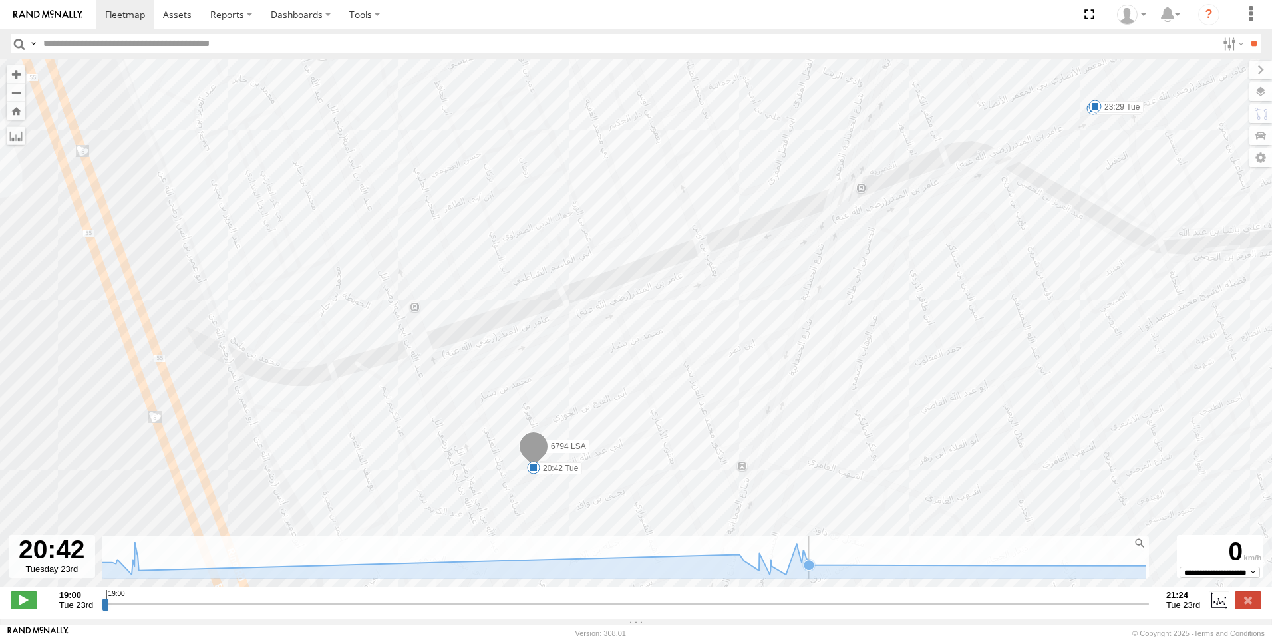
click at [848, 571] on icon at bounding box center [1019, 546] width 1985 height 55
click at [796, 550] on icon at bounding box center [796, 543] width 13 height 13
click at [21, 609] on span at bounding box center [24, 599] width 27 height 17
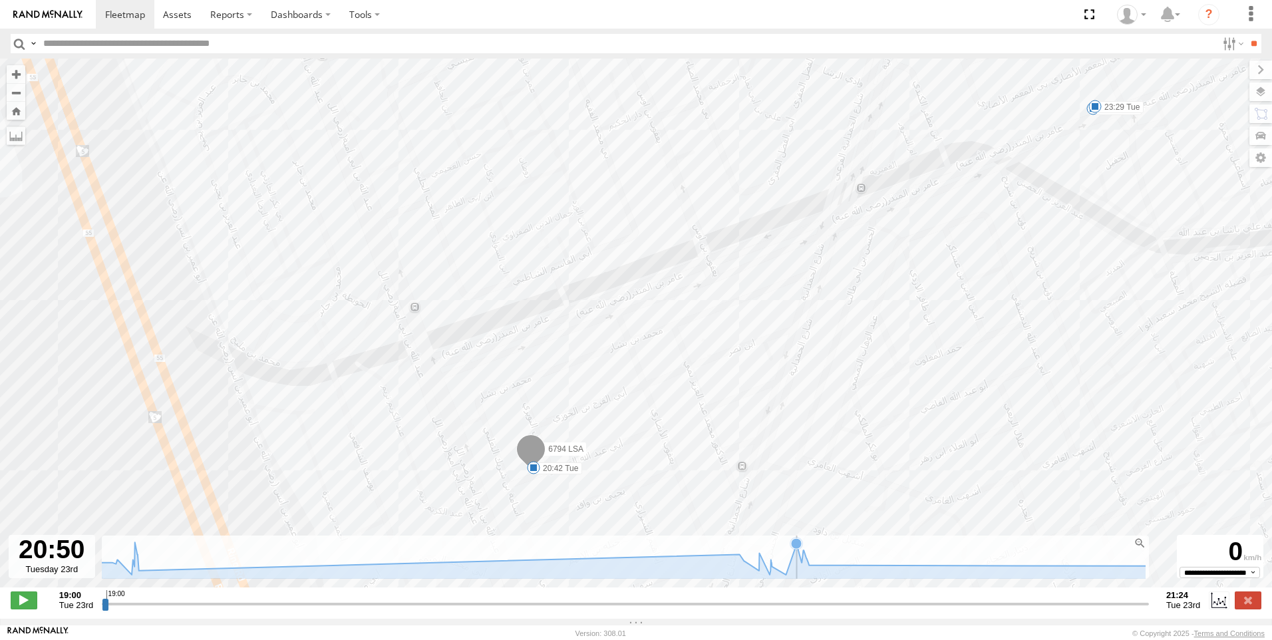
click at [798, 565] on icon at bounding box center [1019, 546] width 1985 height 55
click at [802, 567] on icon at bounding box center [801, 562] width 11 height 11
click at [817, 578] on icon at bounding box center [1019, 548] width 1972 height 59
click at [893, 571] on icon at bounding box center [1019, 546] width 1985 height 55
click at [945, 572] on icon at bounding box center [1019, 546] width 1985 height 55
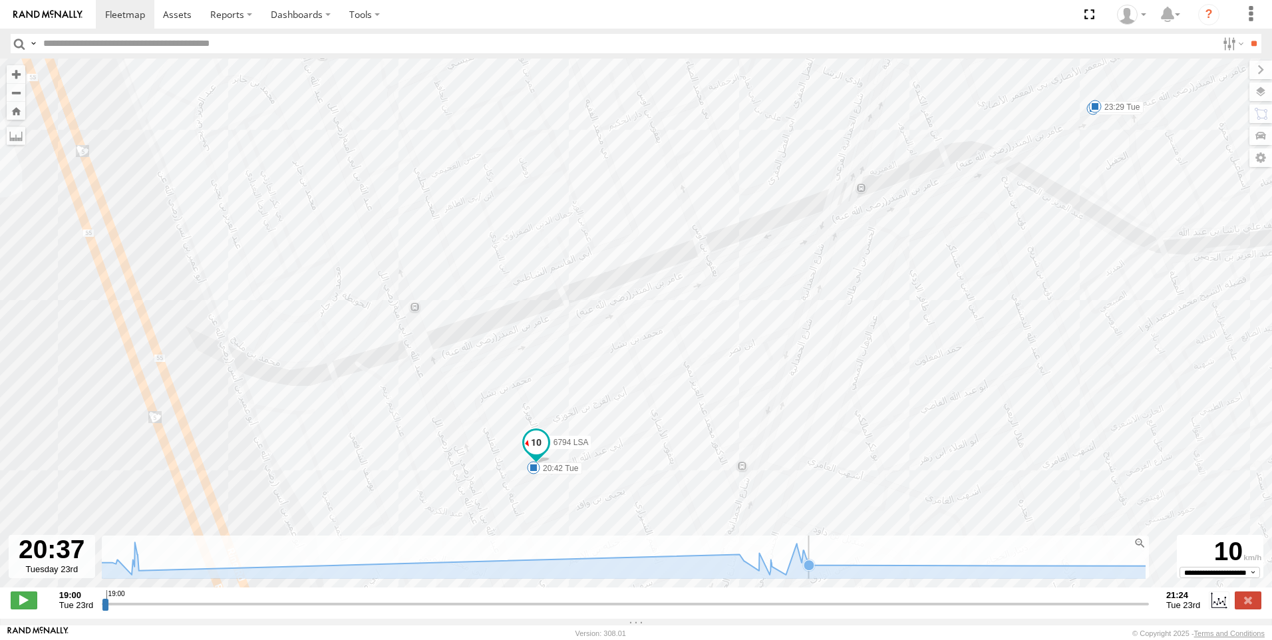
click at [1051, 572] on icon at bounding box center [1019, 546] width 1985 height 55
click at [1100, 573] on icon at bounding box center [1019, 546] width 1985 height 55
click at [558, 567] on icon at bounding box center [1019, 546] width 1985 height 55
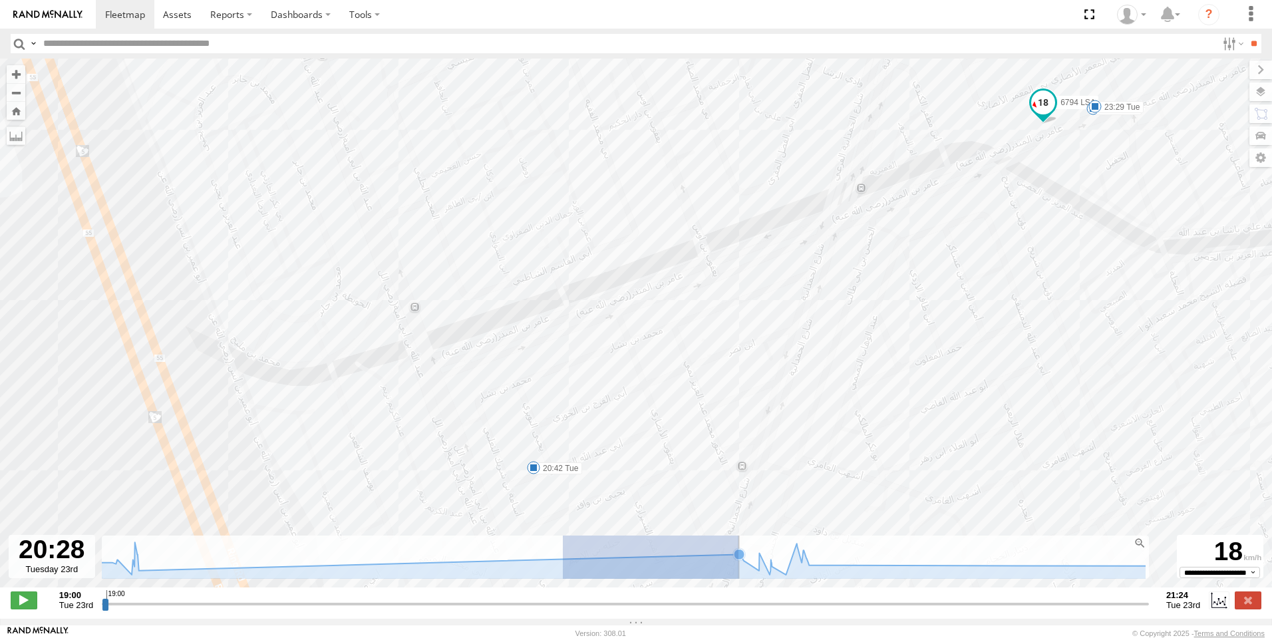
drag, startPoint x: 739, startPoint y: 561, endPoint x: 563, endPoint y: 568, distance: 175.8
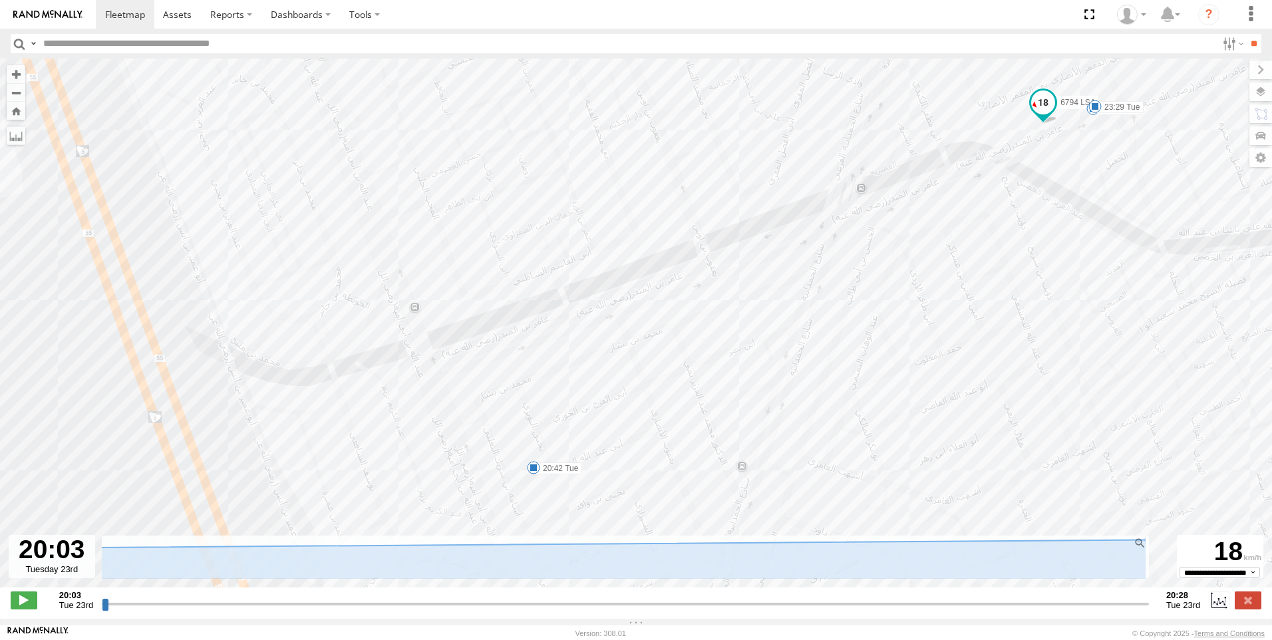
click at [19, 603] on span at bounding box center [24, 599] width 27 height 17
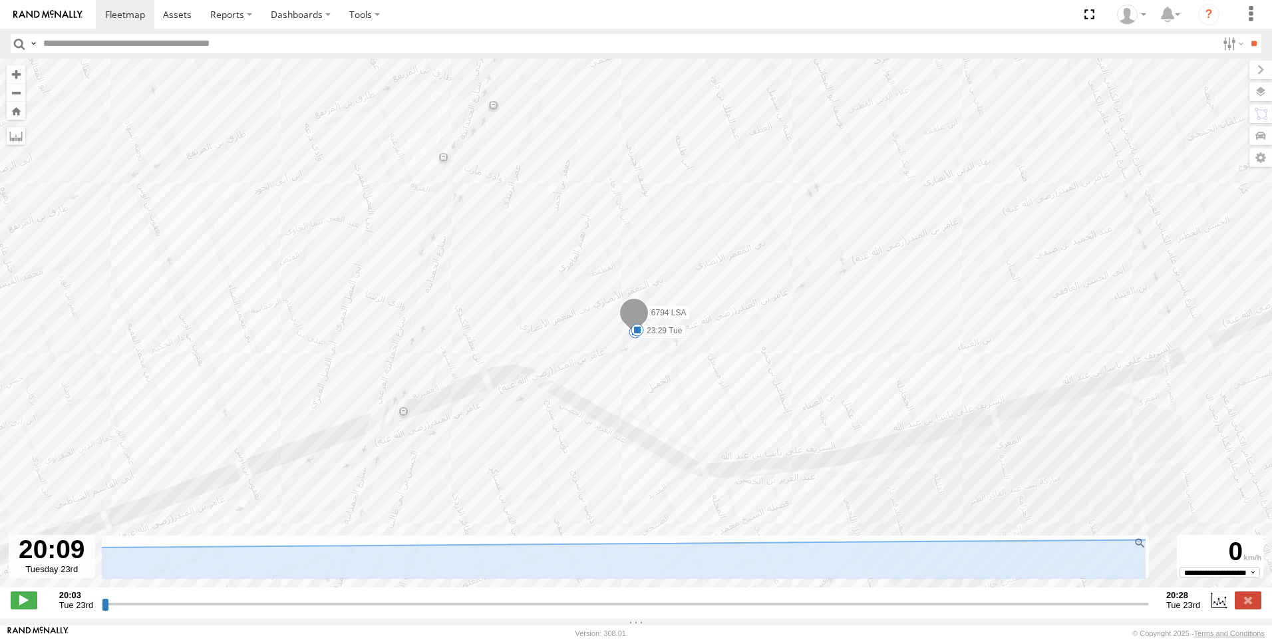
click at [51, 565] on div at bounding box center [52, 556] width 86 height 43
click at [23, 137] on label at bounding box center [16, 135] width 19 height 19
click at [21, 17] on img at bounding box center [47, 14] width 69 height 9
type input "**********"
